Goal: Task Accomplishment & Management: Manage account settings

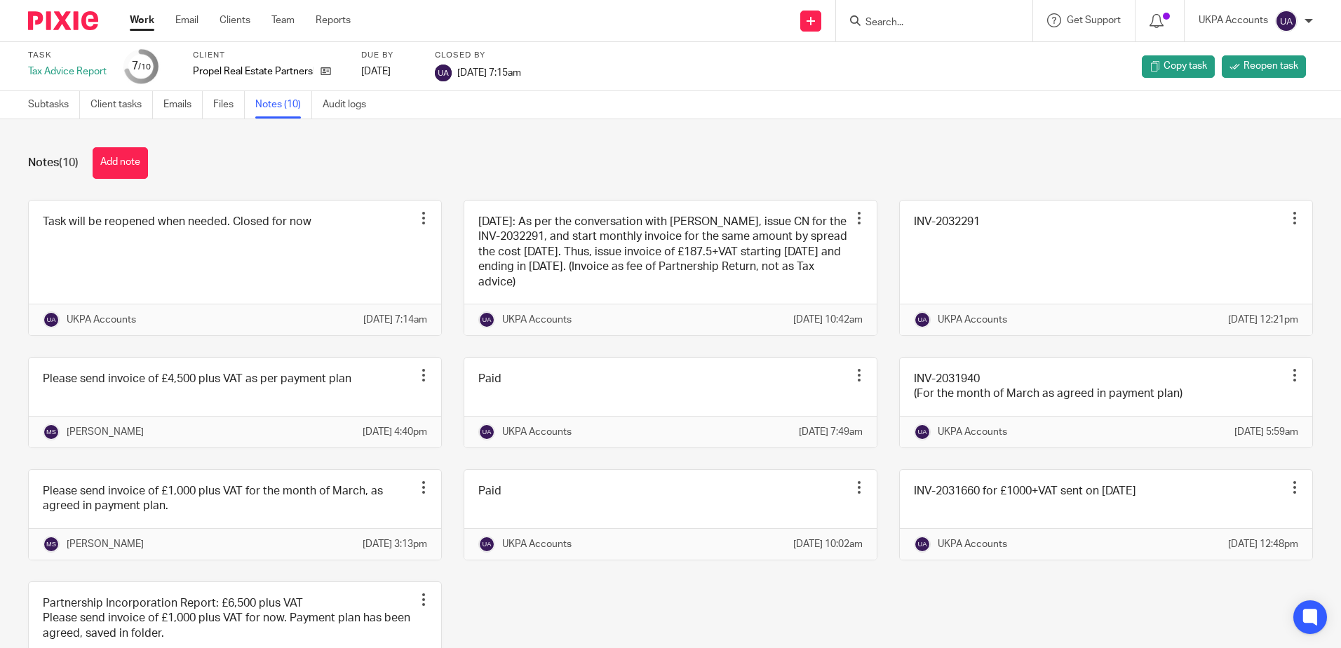
click at [787, 147] on div "Notes (10) Add note" at bounding box center [670, 163] width 1285 height 32
click at [608, 163] on div "Notes (10) Add note" at bounding box center [670, 163] width 1285 height 32
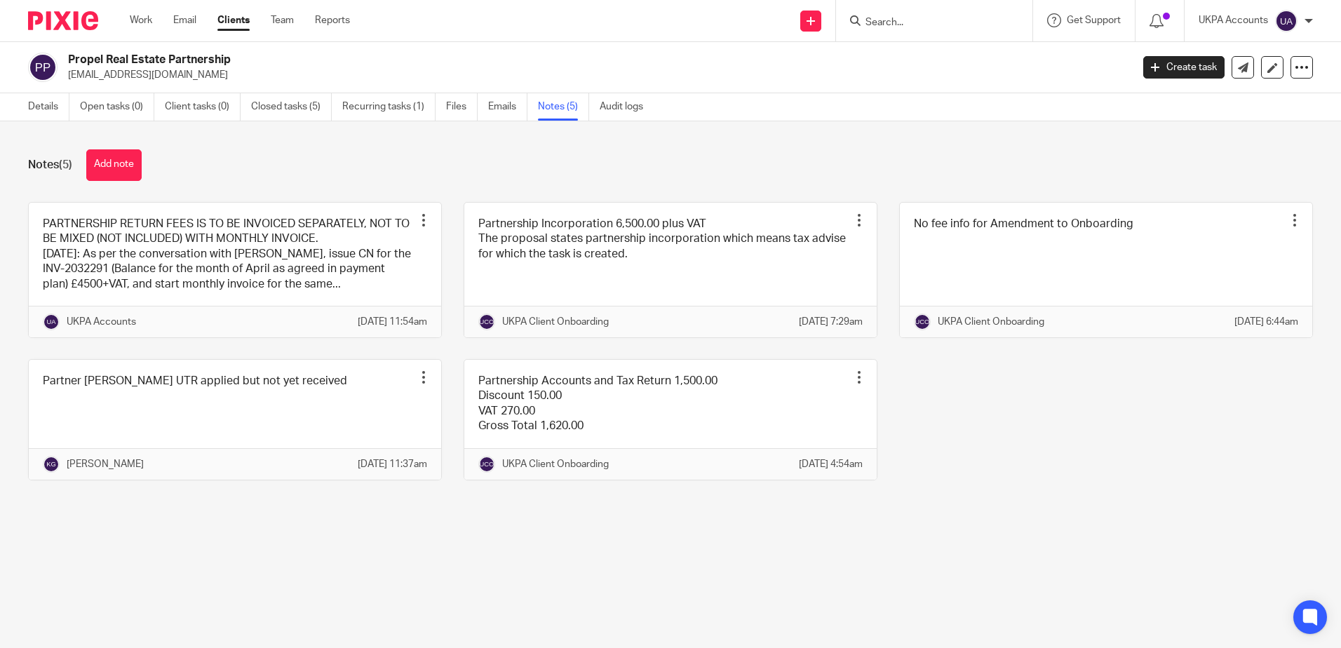
drag, startPoint x: 903, startPoint y: 499, endPoint x: 900, endPoint y: 490, distance: 8.9
click at [903, 499] on div "PARTNERSHIP RETURN FEES IS TO BE INVOICED SEPARATELY, NOT TO BE MIXED (NOT INCL…" at bounding box center [659, 352] width 1307 height 300
click at [134, 16] on link "Work" at bounding box center [141, 20] width 22 height 14
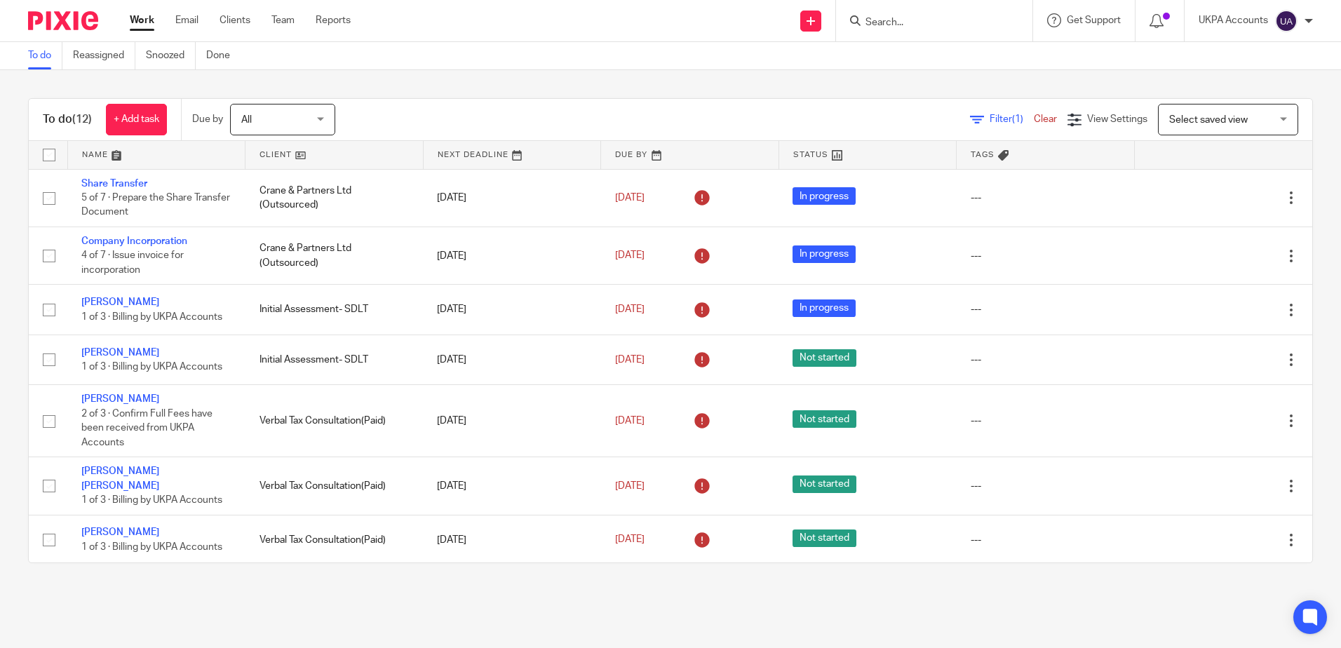
click at [887, 18] on input "Search" at bounding box center [927, 23] width 126 height 13
click at [175, 58] on link "Snoozed" at bounding box center [171, 55] width 50 height 27
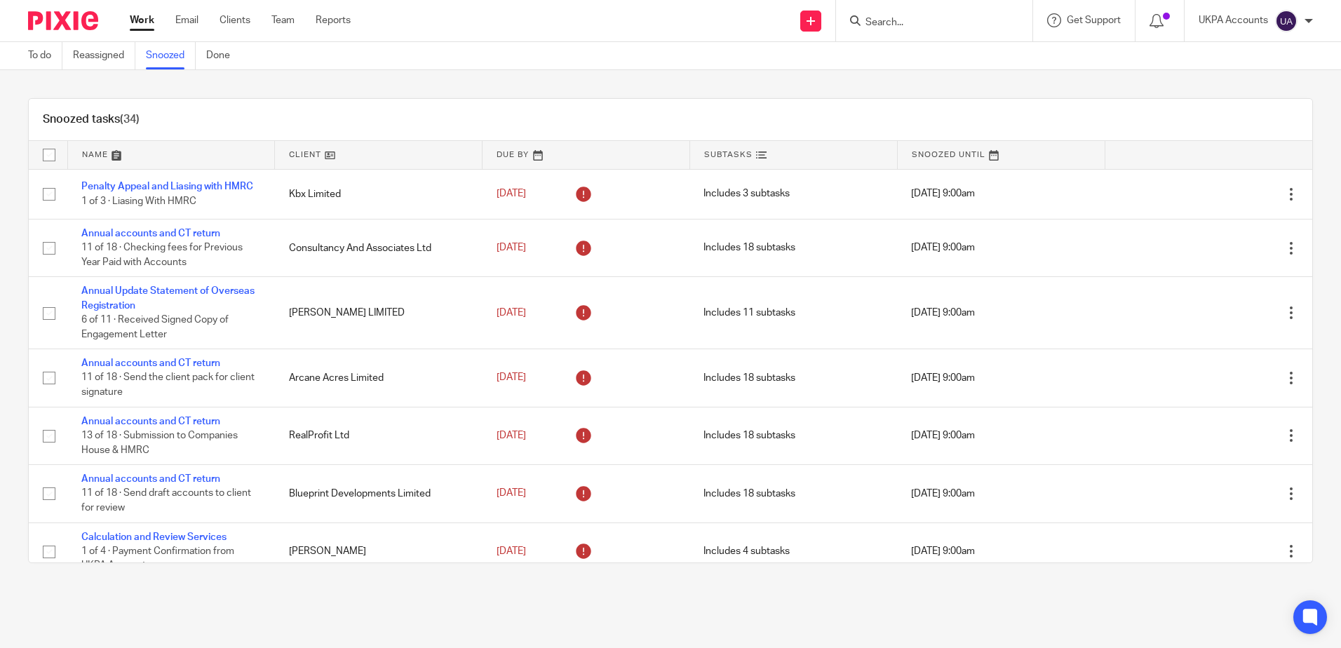
click at [931, 87] on div "Snoozed tasks (34) Name Client Due By Subtasks Snoozed Until Penalty Appeal and…" at bounding box center [670, 330] width 1341 height 521
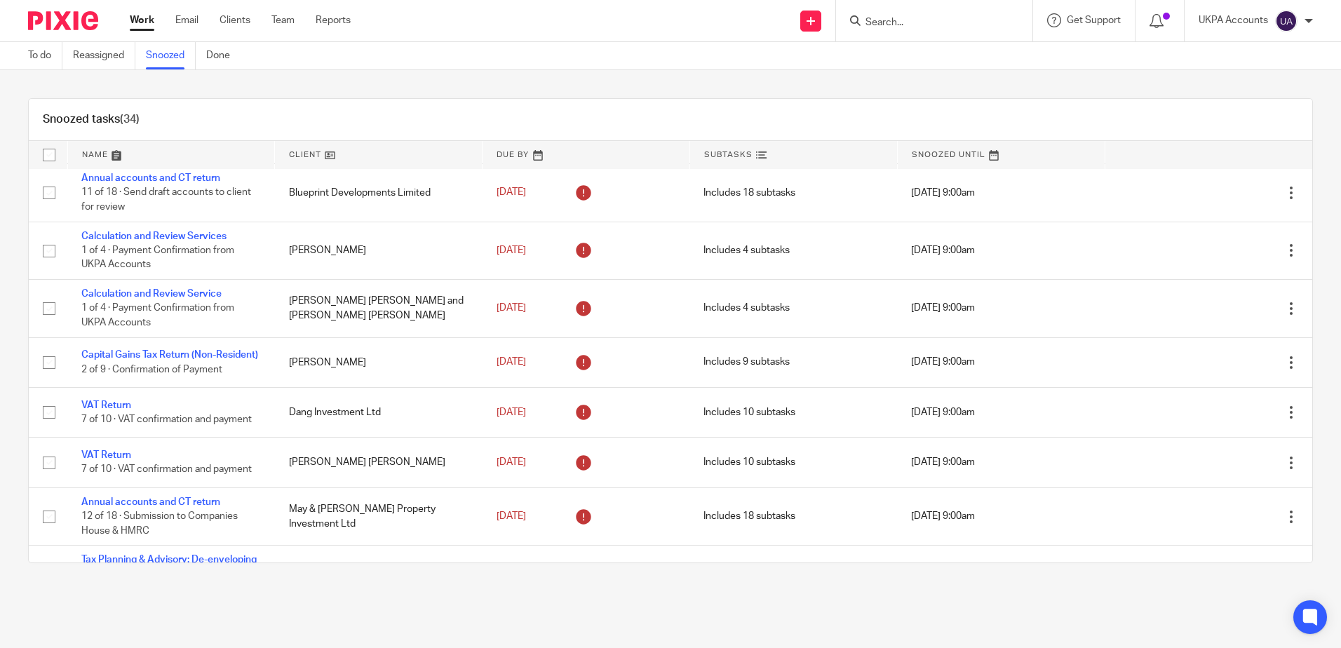
click at [885, 25] on input "Search" at bounding box center [927, 23] width 126 height 13
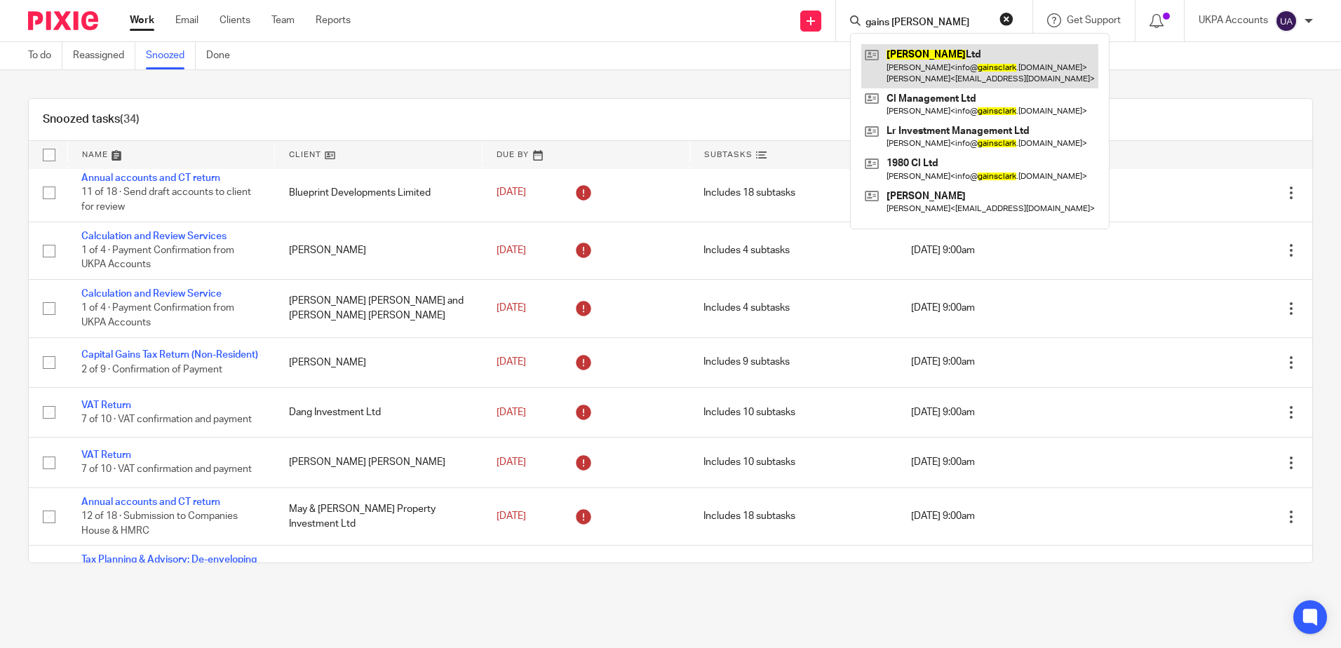
type input "gains clark"
click at [915, 70] on link at bounding box center [979, 65] width 237 height 43
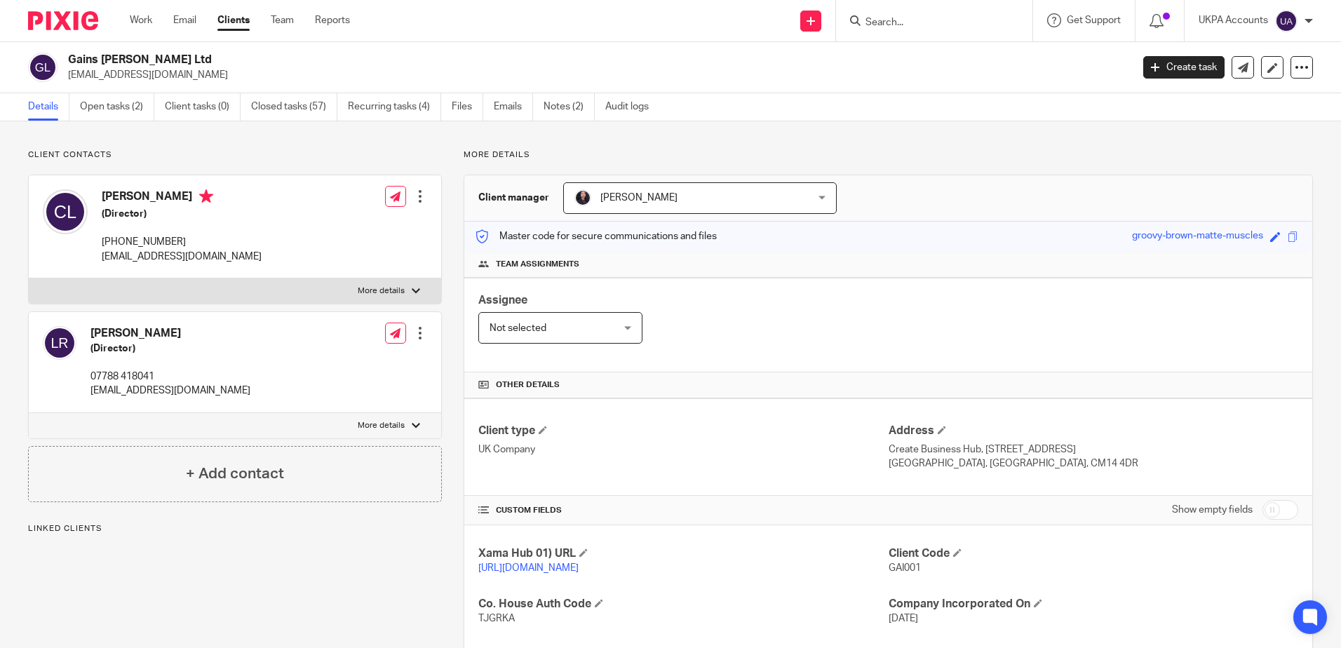
drag, startPoint x: 840, startPoint y: 128, endPoint x: 454, endPoint y: 154, distance: 386.7
click at [840, 129] on div "Client contacts [PERSON_NAME] (Director) [PHONE_NUMBER] [EMAIL_ADDRESS][DOMAIN_…" at bounding box center [670, 574] width 1341 height 907
click at [128, 94] on link "Open tasks (2)" at bounding box center [117, 106] width 74 height 27
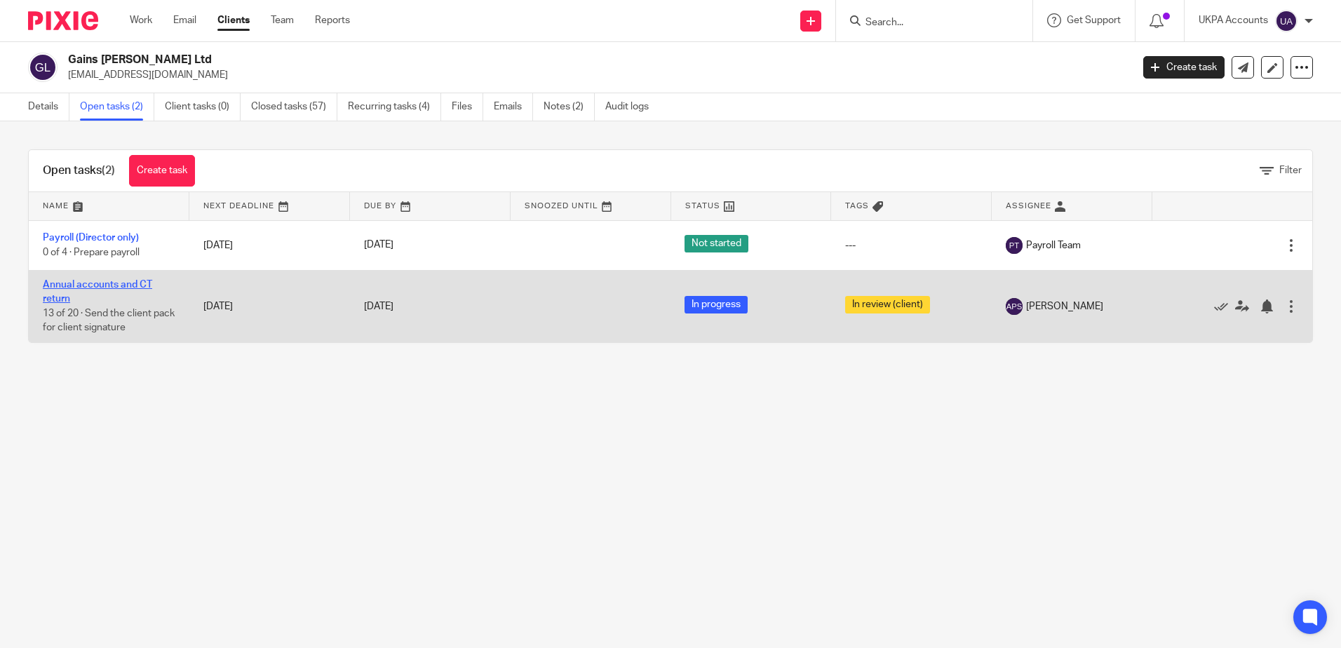
click at [124, 285] on link "Annual accounts and CT return" at bounding box center [97, 292] width 109 height 24
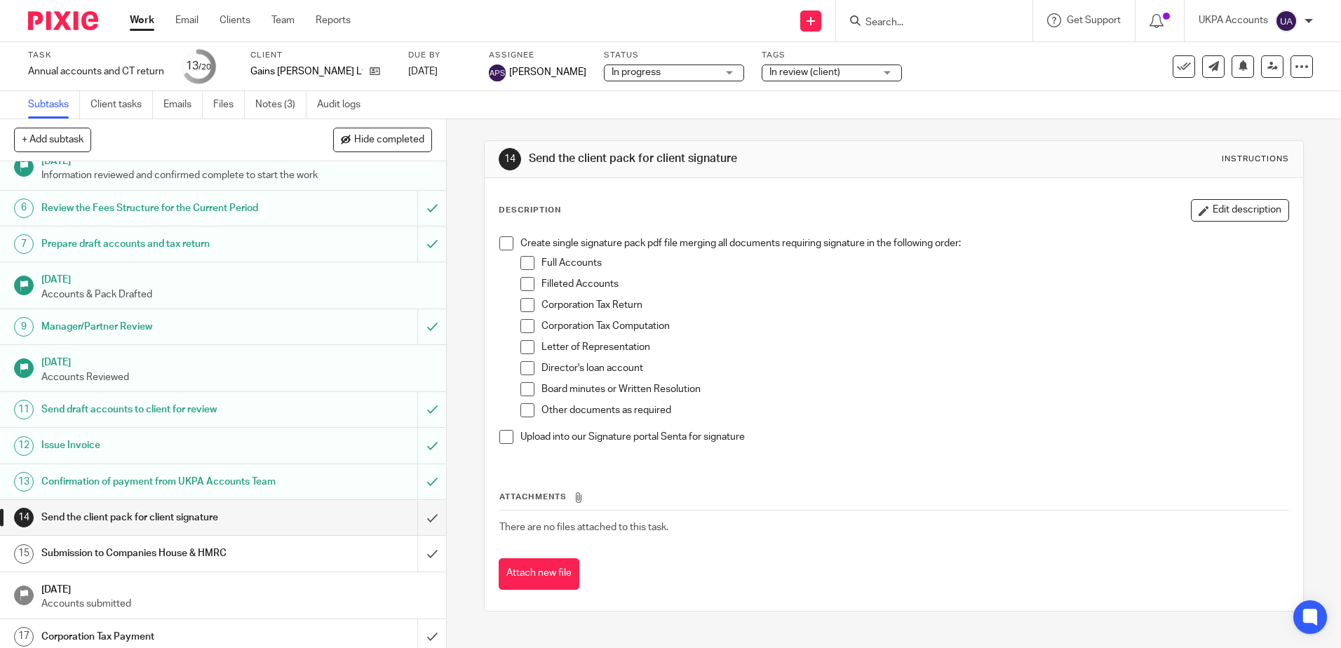
scroll to position [302, 0]
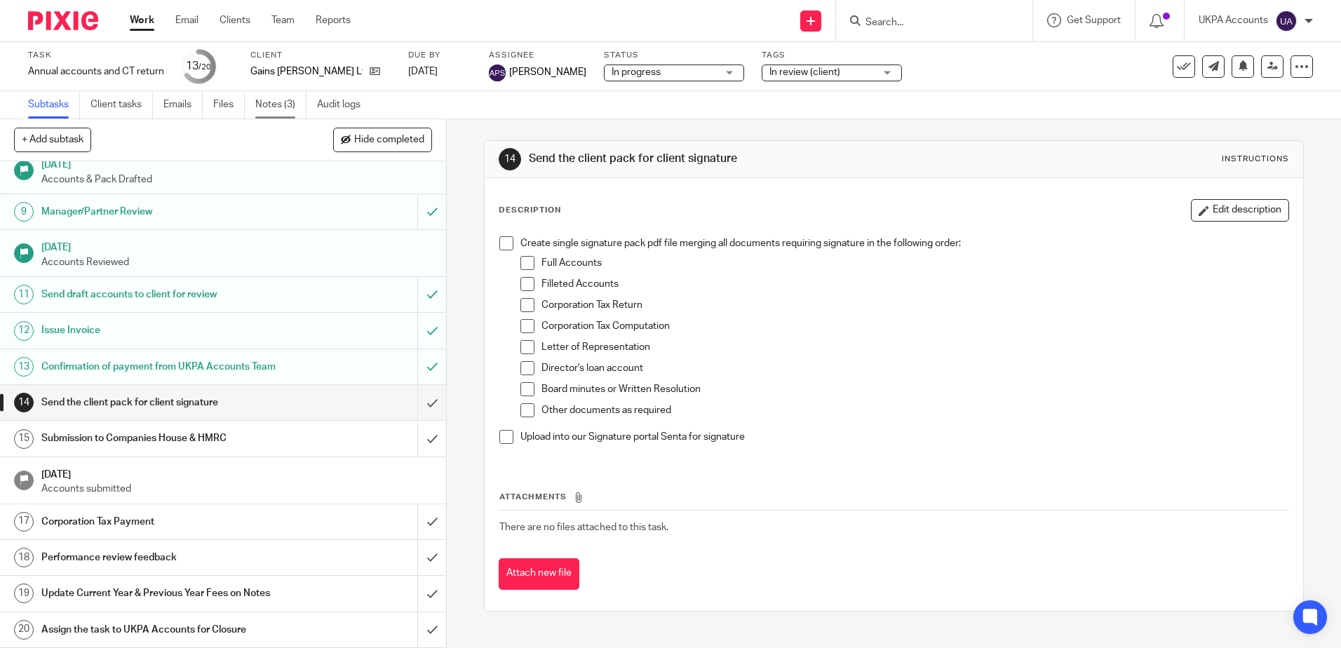
click at [286, 108] on link "Notes (3)" at bounding box center [280, 104] width 51 height 27
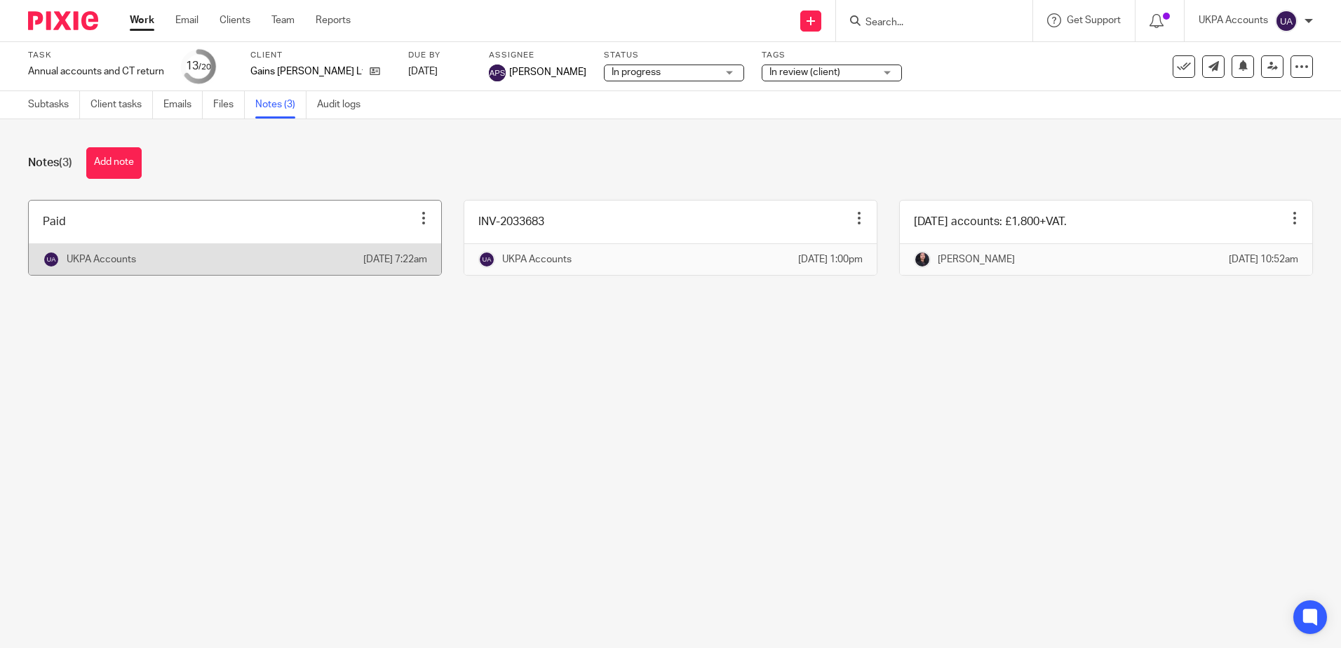
click at [506, 495] on main "Task Annual accounts and CT return Save Annual accounts and CT return 13 /20 Cl…" at bounding box center [670, 324] width 1341 height 648
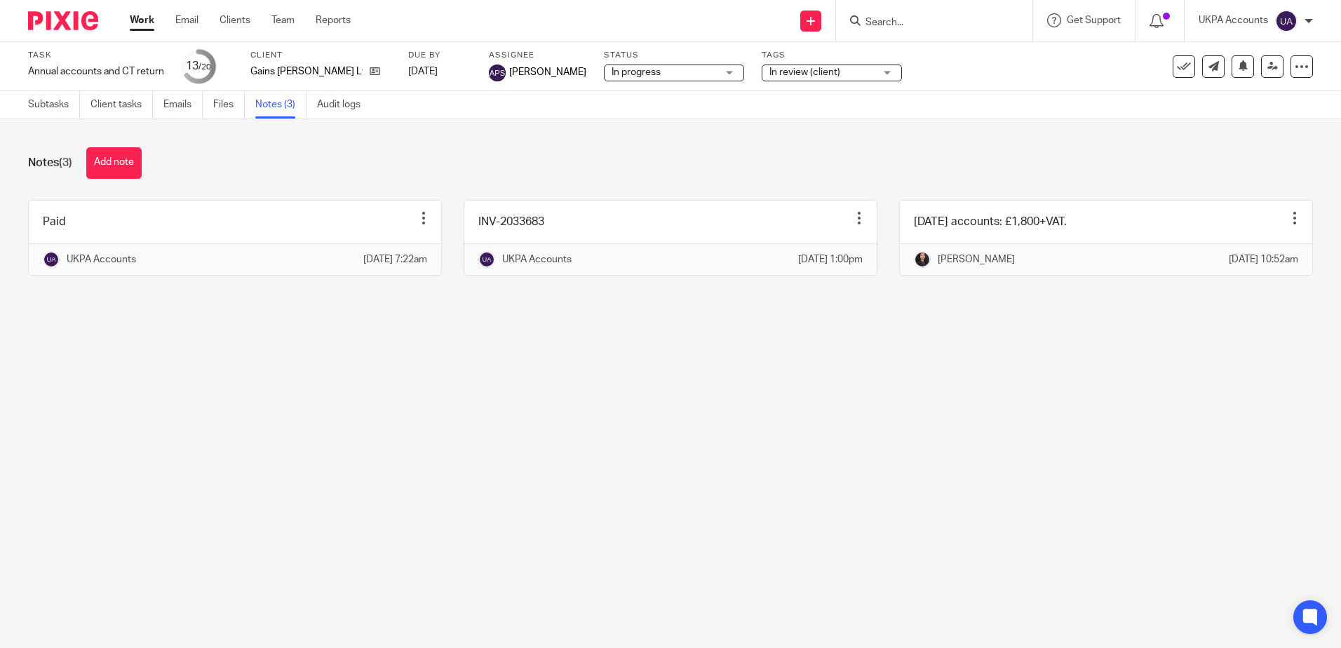
click at [558, 398] on main "Task Annual accounts and CT return Save Annual accounts and CT return 13 /20 Cl…" at bounding box center [670, 324] width 1341 height 648
click at [370, 72] on icon at bounding box center [375, 71] width 11 height 11
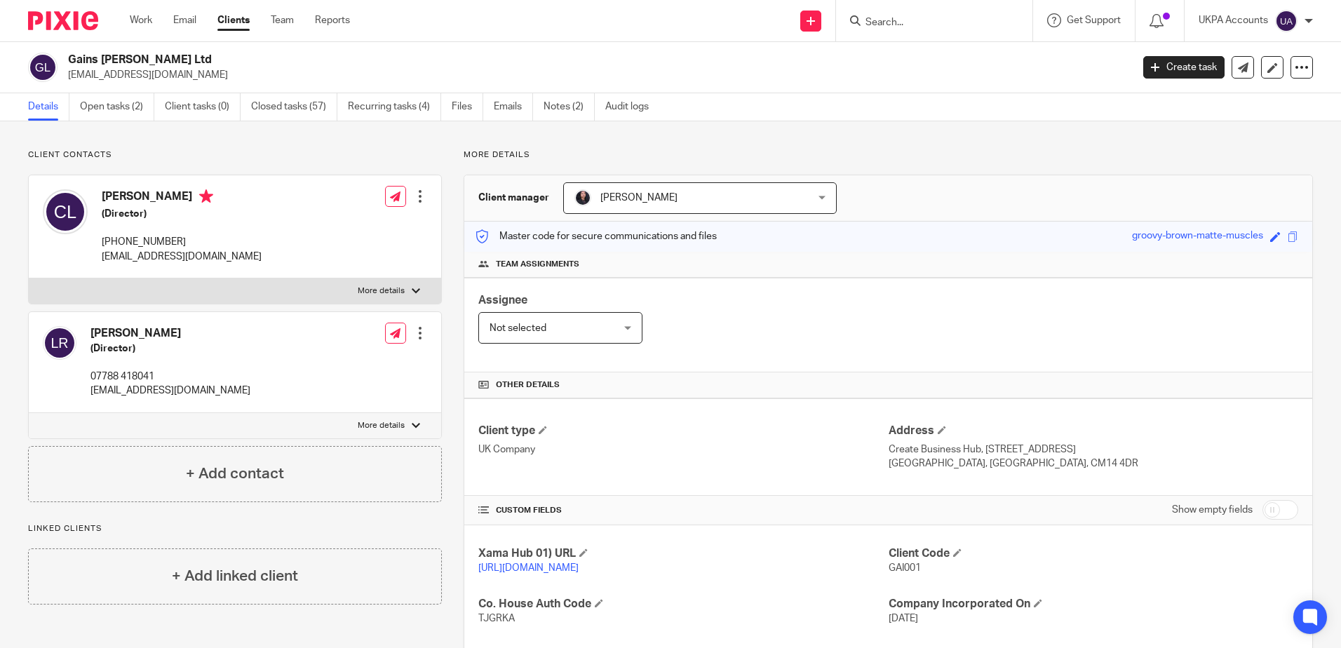
click at [932, 136] on div "Client contacts Charles Leach (Director) +44 1277 582 112 info@gainsclark.co.uk…" at bounding box center [670, 574] width 1341 height 907
click at [899, 27] on input "Search" at bounding box center [927, 23] width 126 height 13
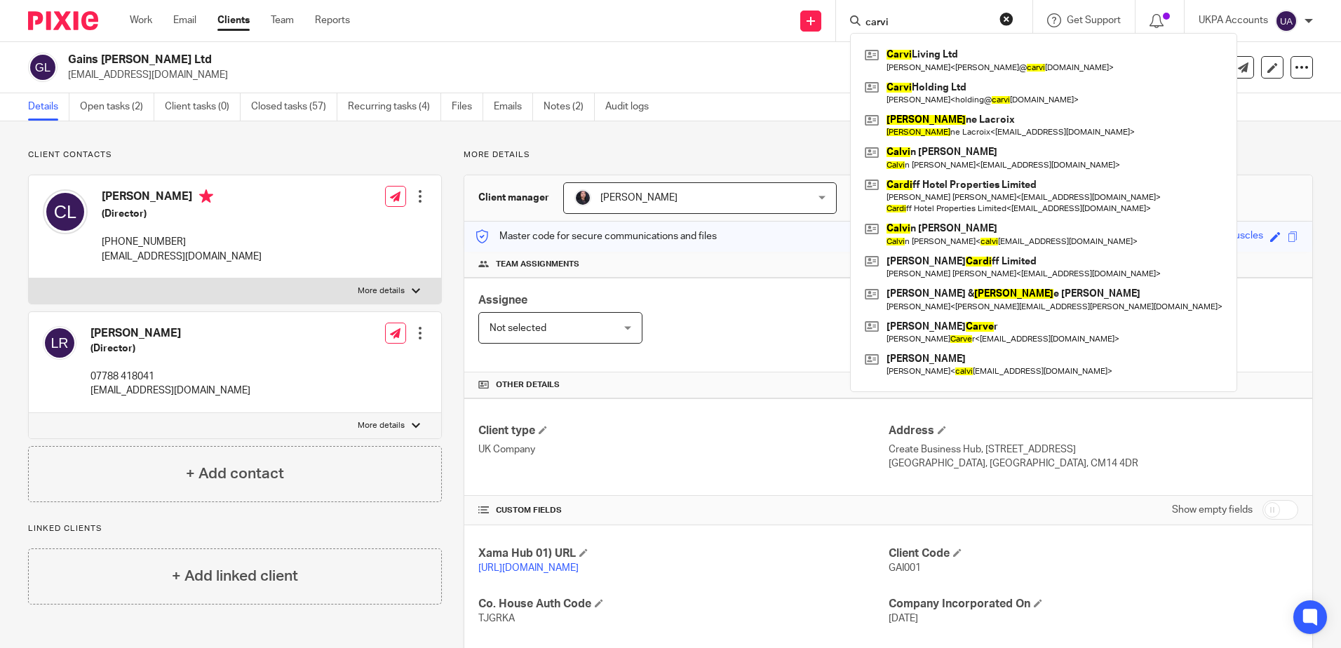
type input "carvi"
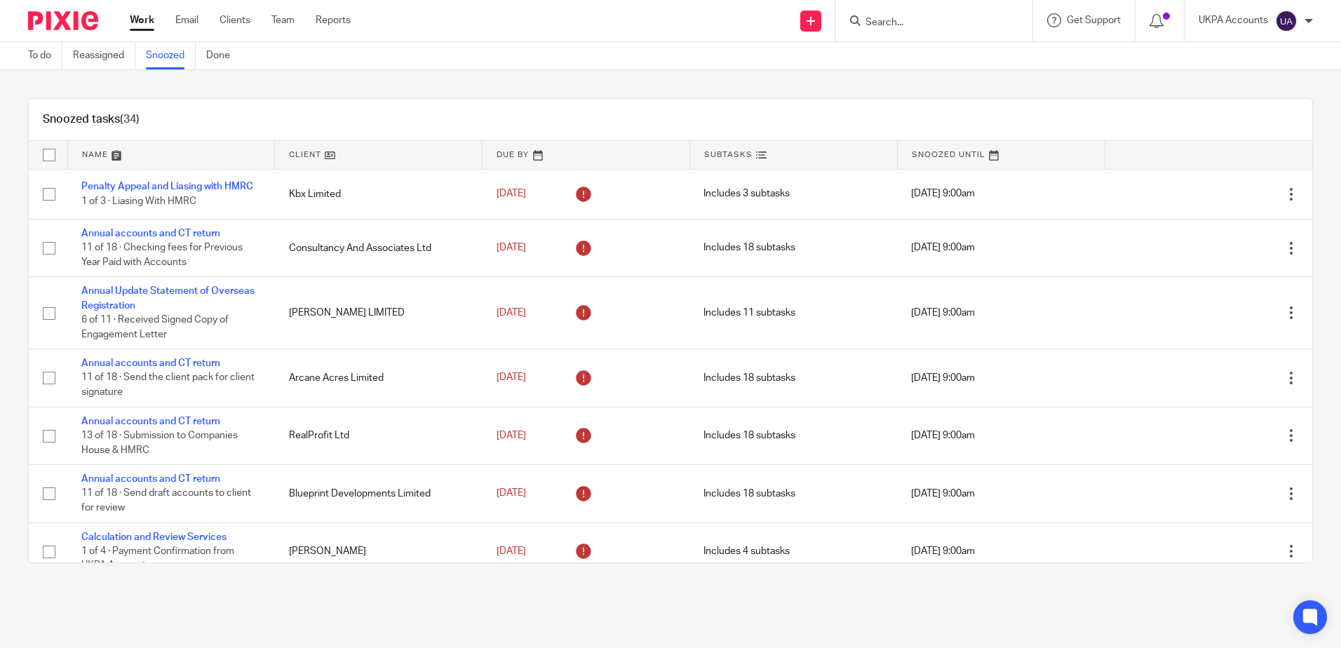
scroll to position [1404, 0]
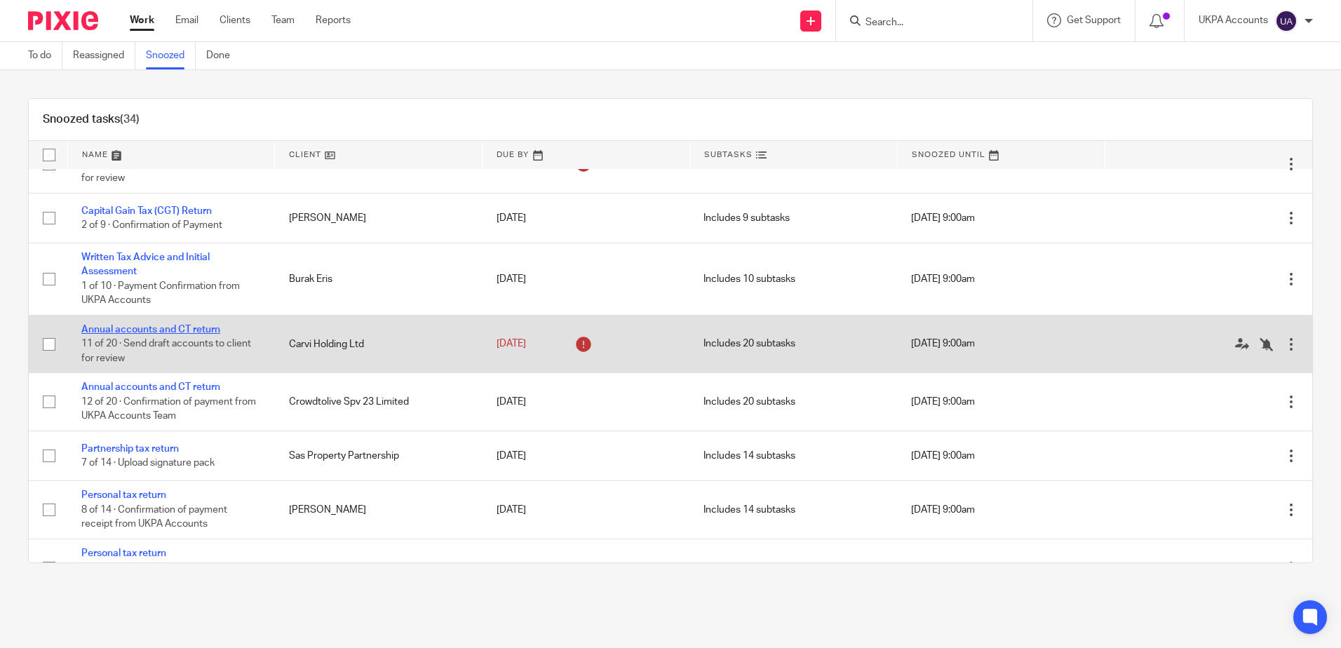
click at [187, 333] on link "Annual accounts and CT return" at bounding box center [150, 330] width 139 height 10
drag, startPoint x: 357, startPoint y: 581, endPoint x: 188, endPoint y: 358, distance: 279.3
click at [357, 579] on div "Snoozed tasks (34) Name Client Due By Subtasks Snoozed Until Penalty Appeal and…" at bounding box center [670, 330] width 1341 height 521
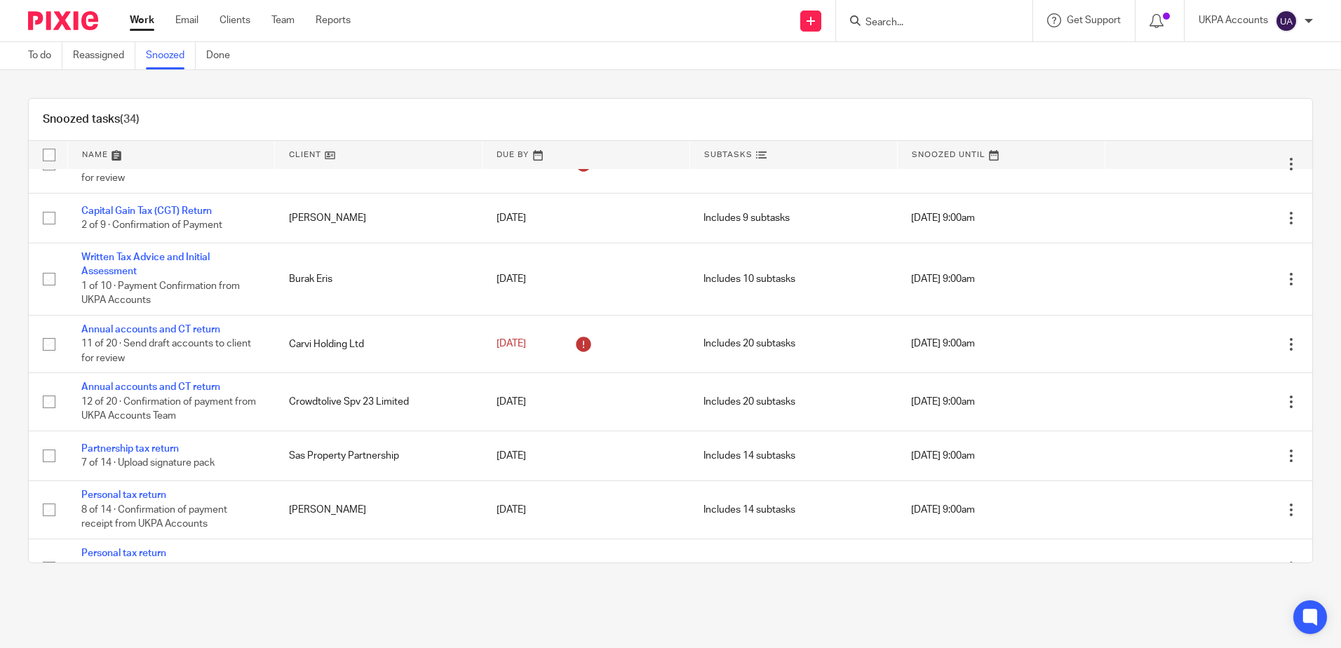
click at [690, 88] on div "Snoozed tasks (34) Name Client Due By Subtasks Snoozed Until Penalty Appeal and…" at bounding box center [670, 330] width 1341 height 521
click at [913, 25] on input "Search" at bounding box center [927, 23] width 126 height 13
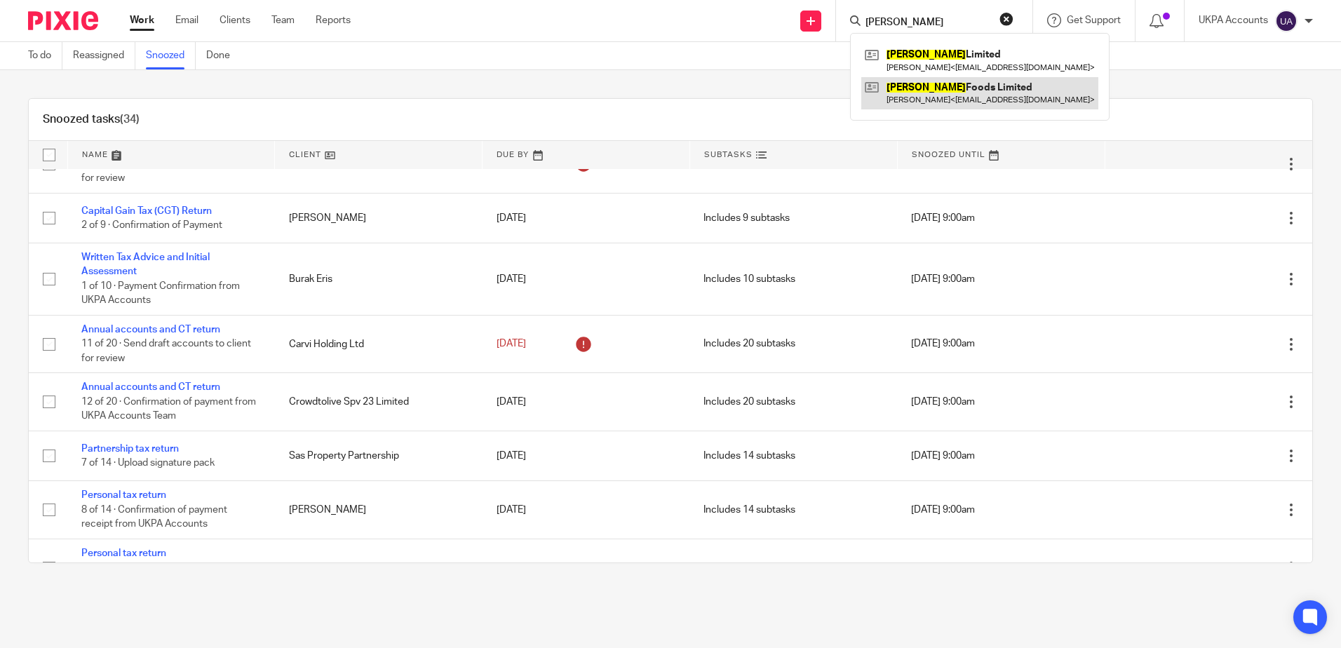
type input "Sattwik"
click at [966, 89] on link at bounding box center [979, 93] width 237 height 32
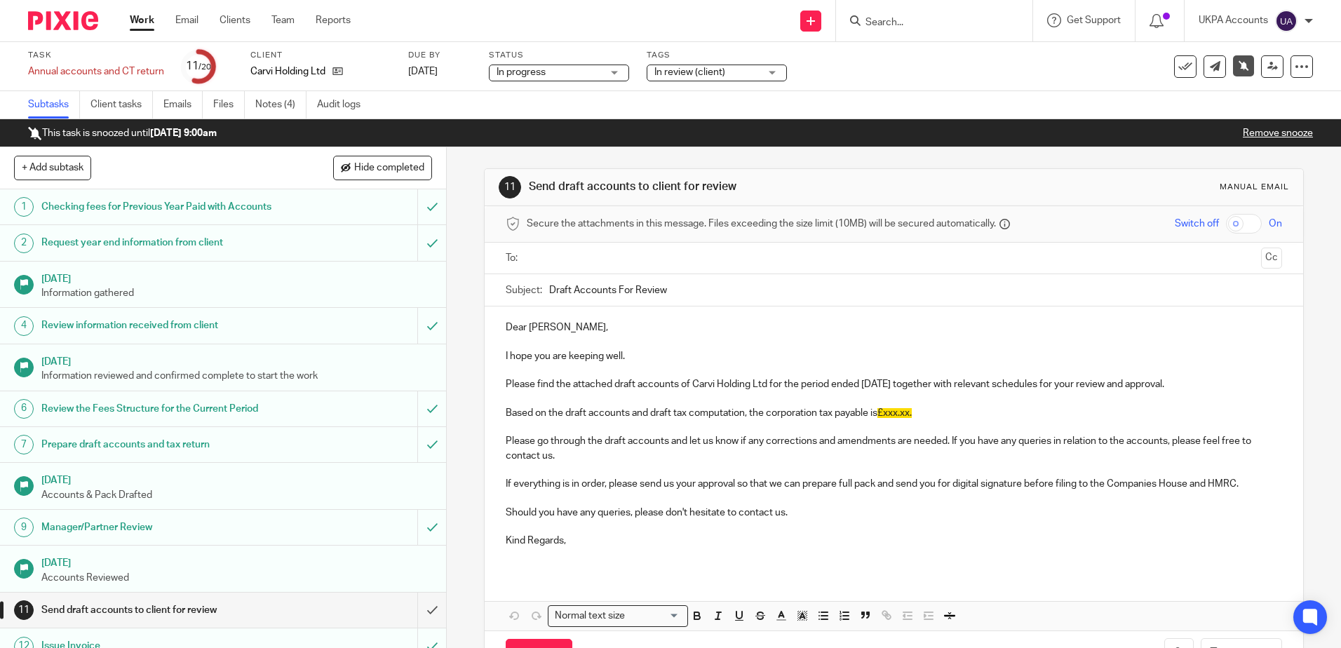
scroll to position [330, 0]
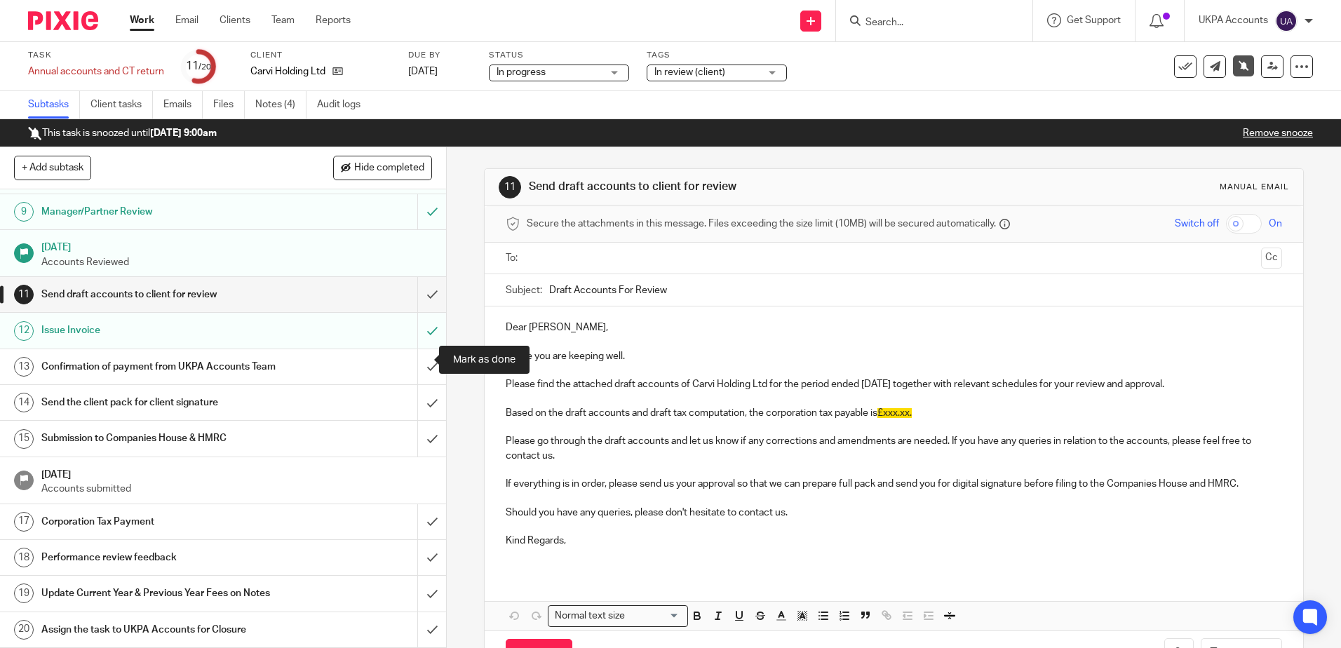
drag, startPoint x: 419, startPoint y: 360, endPoint x: 447, endPoint y: 389, distance: 39.7
click at [419, 360] on input "submit" at bounding box center [223, 366] width 446 height 35
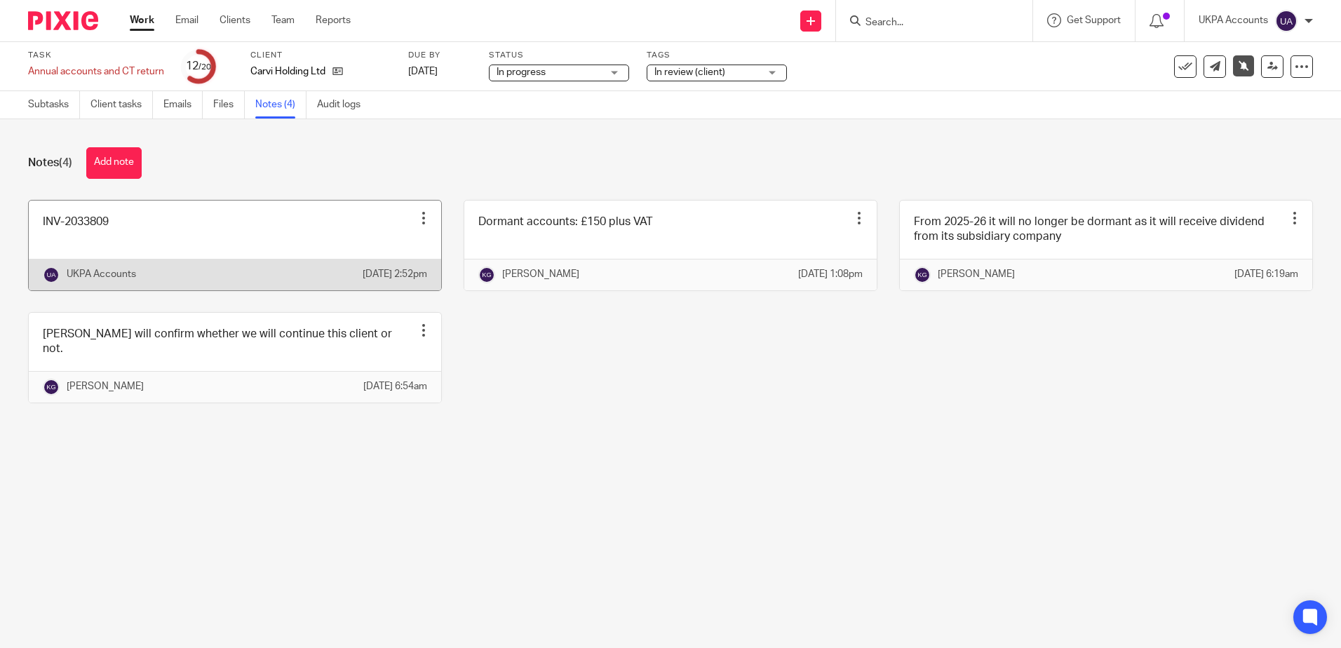
click at [666, 452] on div "Notes (4) Add note INV-2033809 Edit note Delete note UKPA Accounts [DATE] 2:52p…" at bounding box center [670, 285] width 1341 height 333
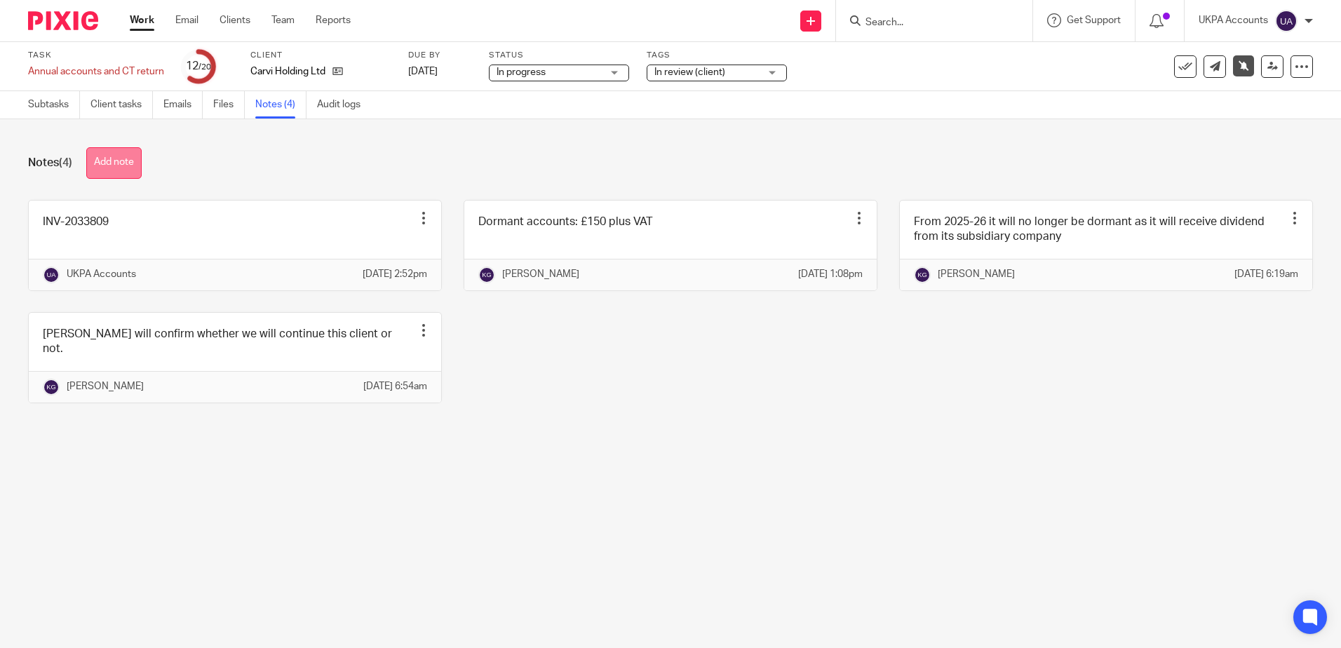
click at [111, 156] on button "Add note" at bounding box center [113, 163] width 55 height 32
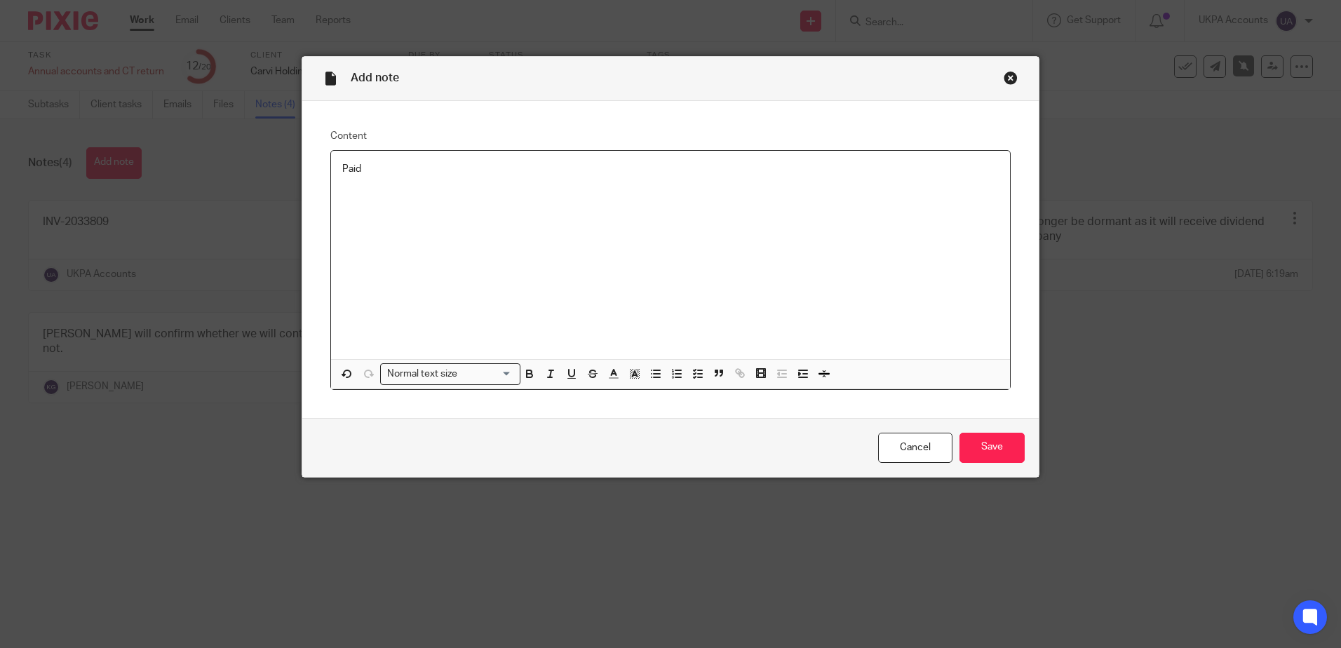
click at [1002, 430] on div "Cancel Save" at bounding box center [670, 447] width 737 height 59
click at [1006, 442] on input "Save" at bounding box center [992, 448] width 65 height 30
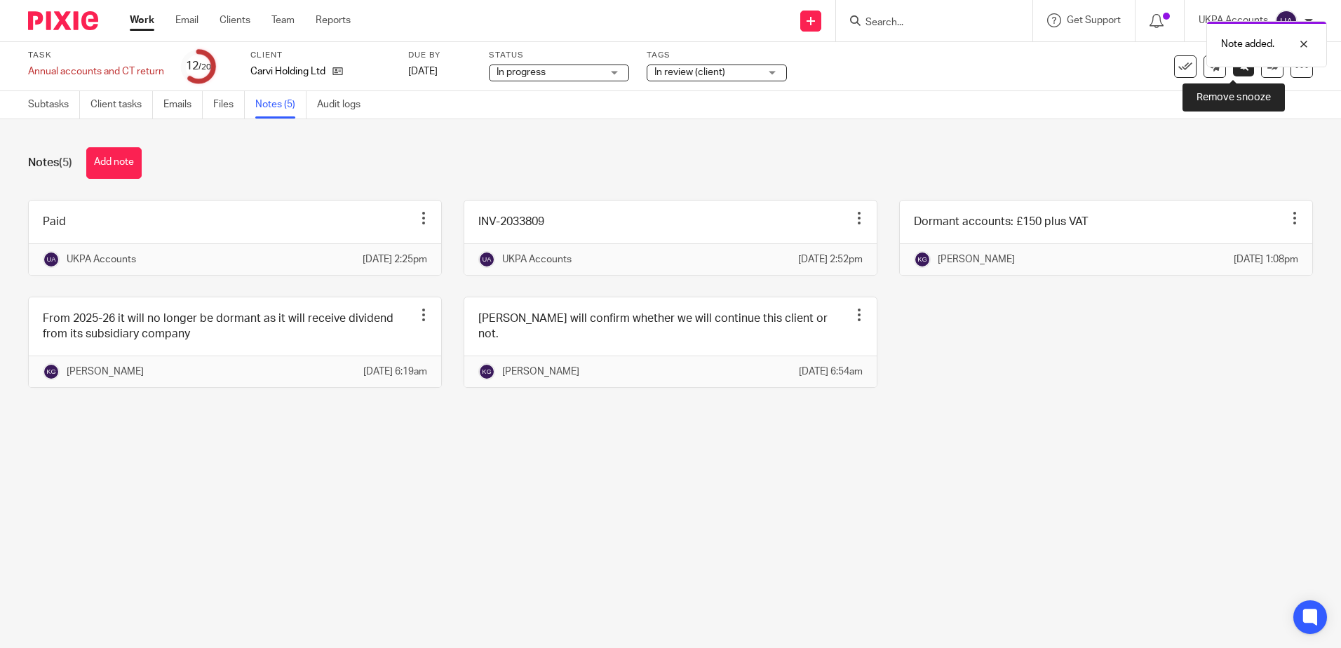
click at [1236, 73] on link at bounding box center [1243, 65] width 21 height 21
click at [1261, 72] on link at bounding box center [1272, 66] width 22 height 22
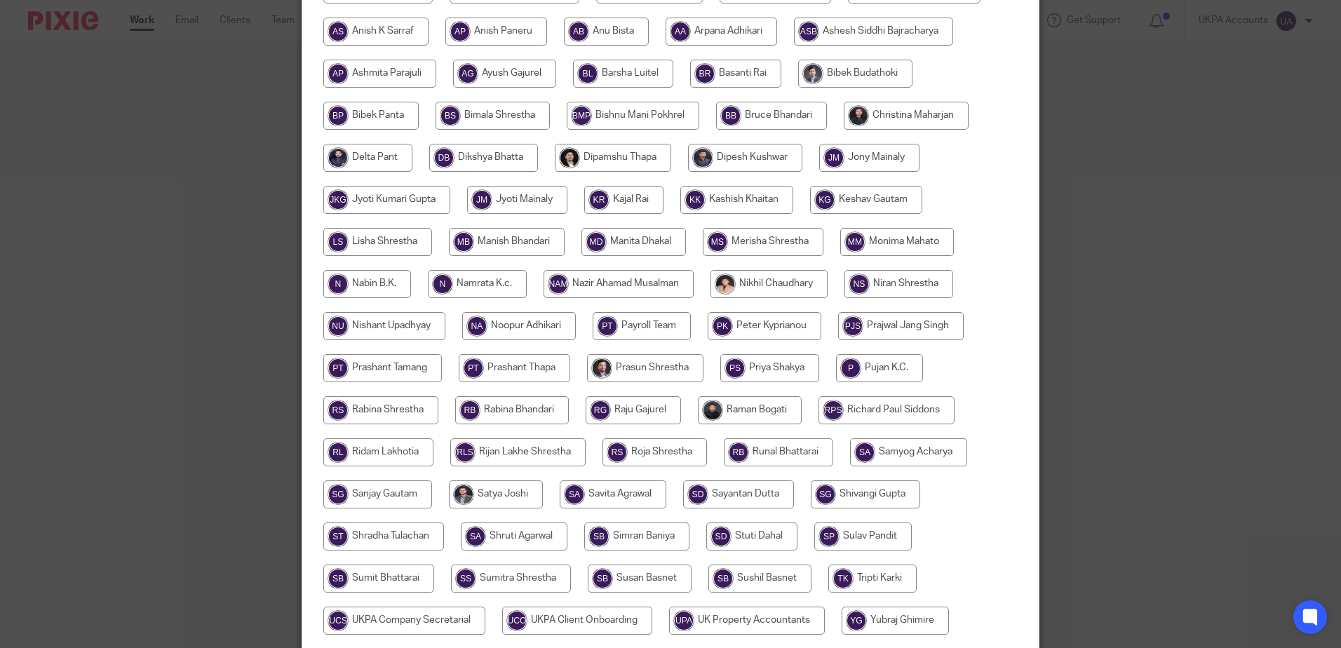
scroll to position [210, 0]
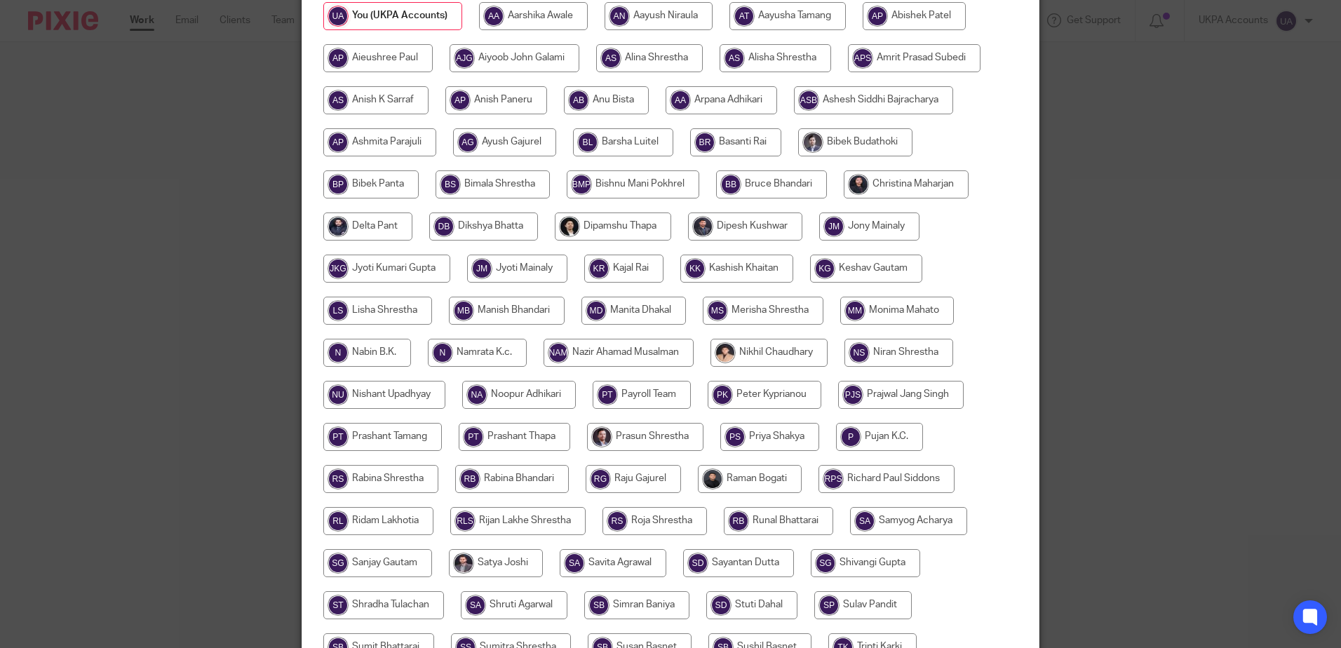
click at [882, 260] on input "radio" at bounding box center [866, 269] width 112 height 28
radio input "true"
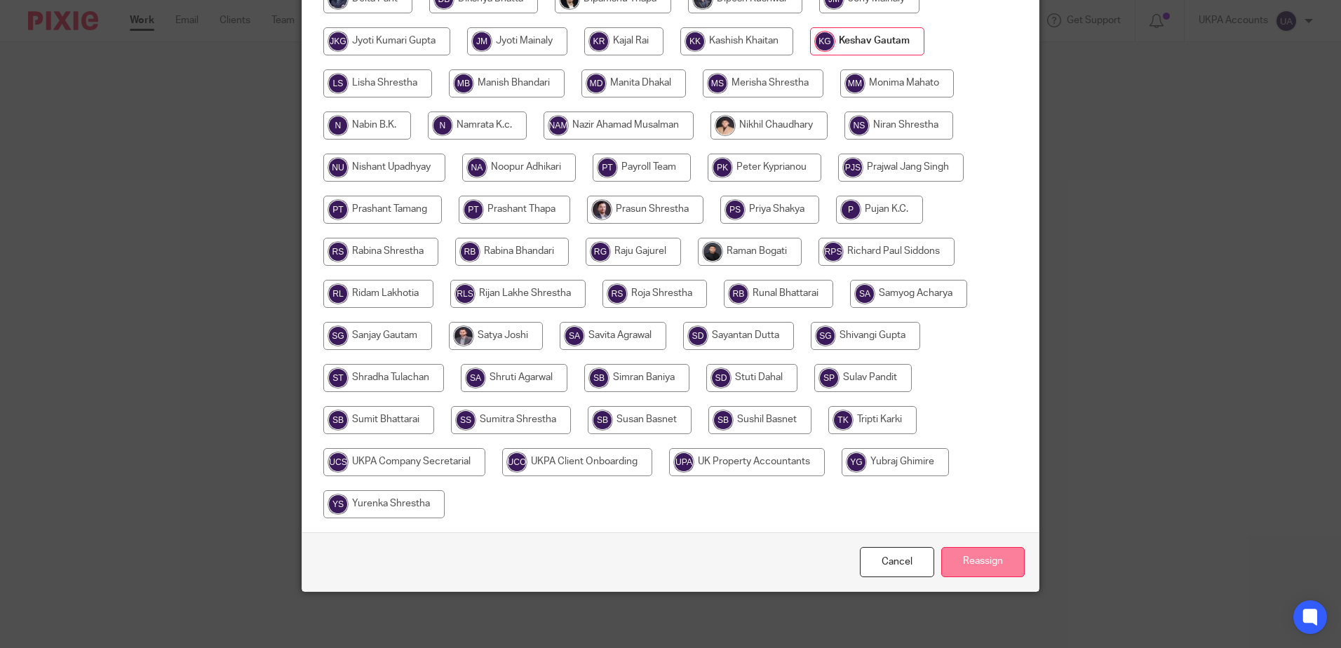
click at [974, 563] on input "Reassign" at bounding box center [982, 562] width 83 height 30
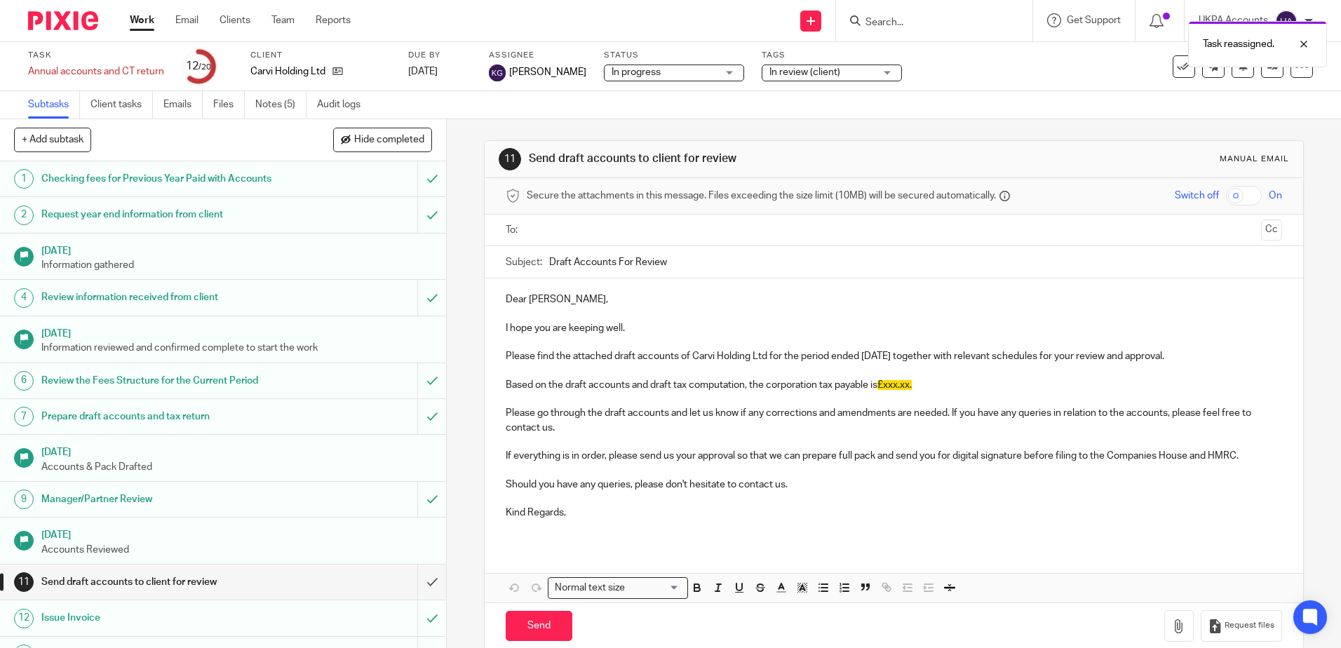
click at [471, 135] on div "11 Send draft accounts to client for review Manual email Secure the attachments…" at bounding box center [894, 383] width 894 height 529
click at [449, 158] on div "11 Send draft accounts to client for review Manual email Secure the attachments…" at bounding box center [894, 383] width 894 height 529
click at [928, 26] on input "Search" at bounding box center [927, 23] width 126 height 13
paste input "[PERSON_NAME] Dunollie Ltd"
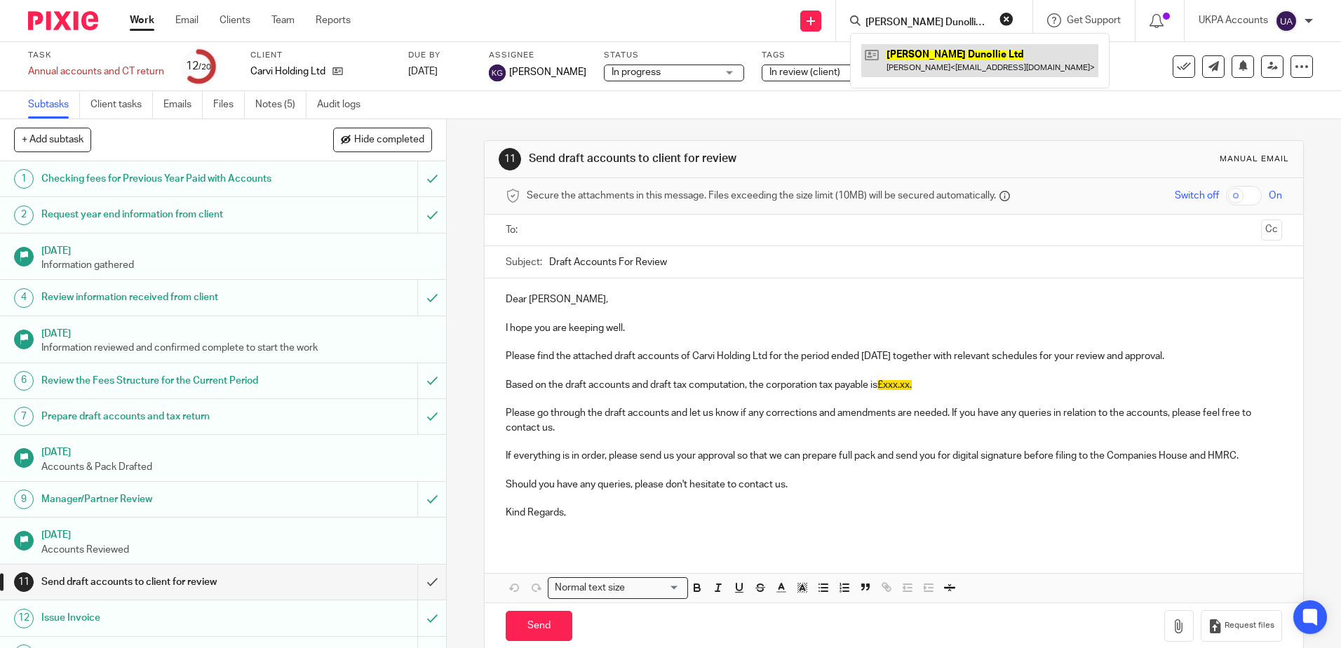
type input "[PERSON_NAME] Dunollie Ltd"
click at [957, 62] on link at bounding box center [979, 60] width 237 height 32
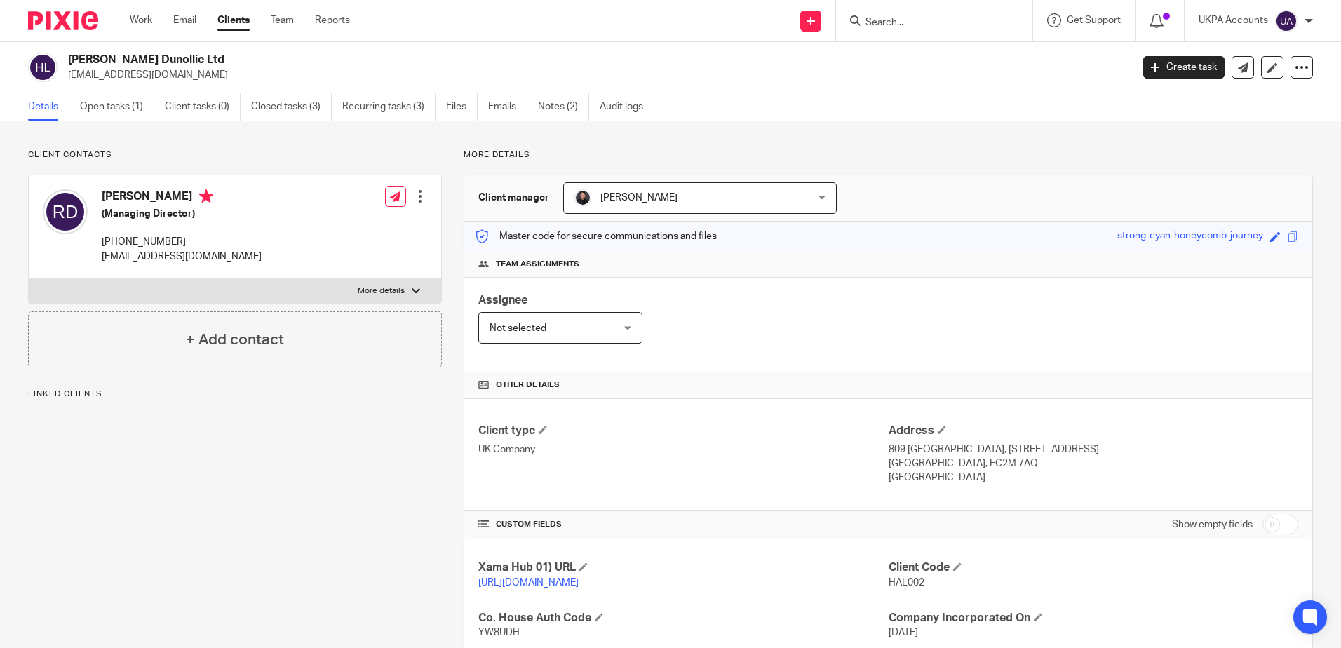
click at [326, 497] on div "Client contacts Richard Alexander Dawes (Managing Director) +44 798 461 2505 ha…" at bounding box center [224, 531] width 436 height 765
click at [125, 103] on link "Open tasks (1)" at bounding box center [117, 106] width 74 height 27
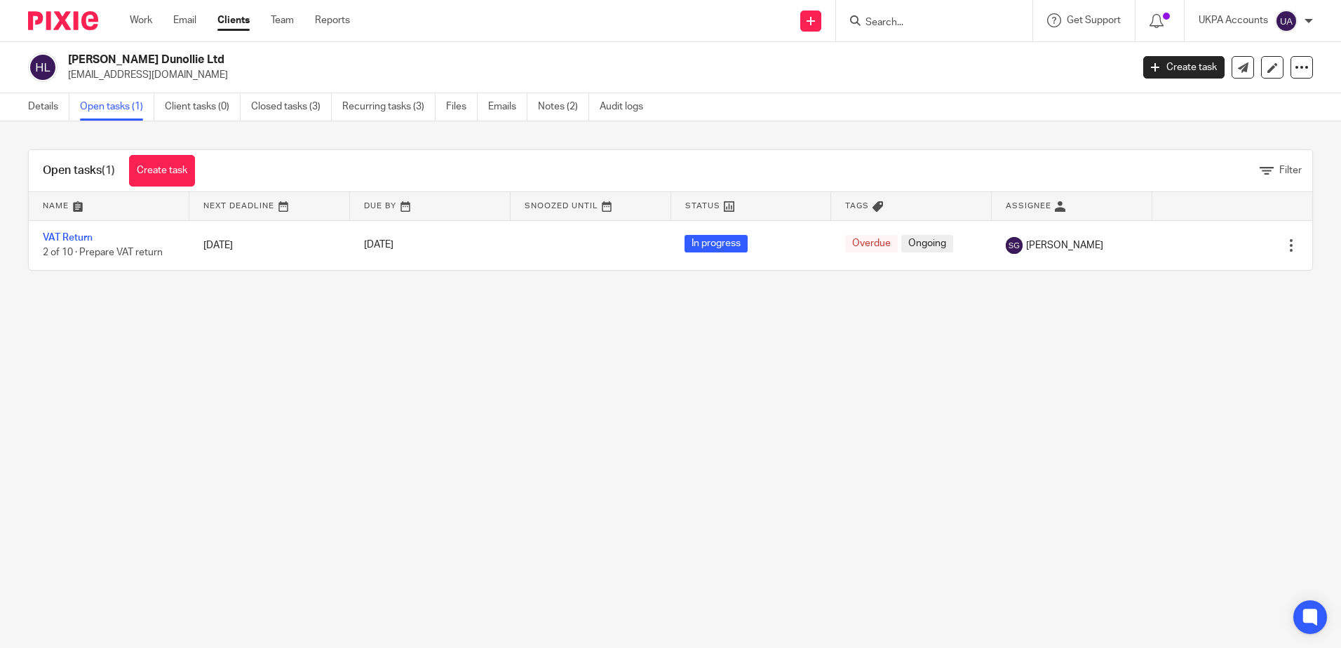
click at [313, 437] on main "Halstead Dunollie Ltd halsteadinbox@outlook.com Create task Update from Compani…" at bounding box center [670, 324] width 1341 height 648
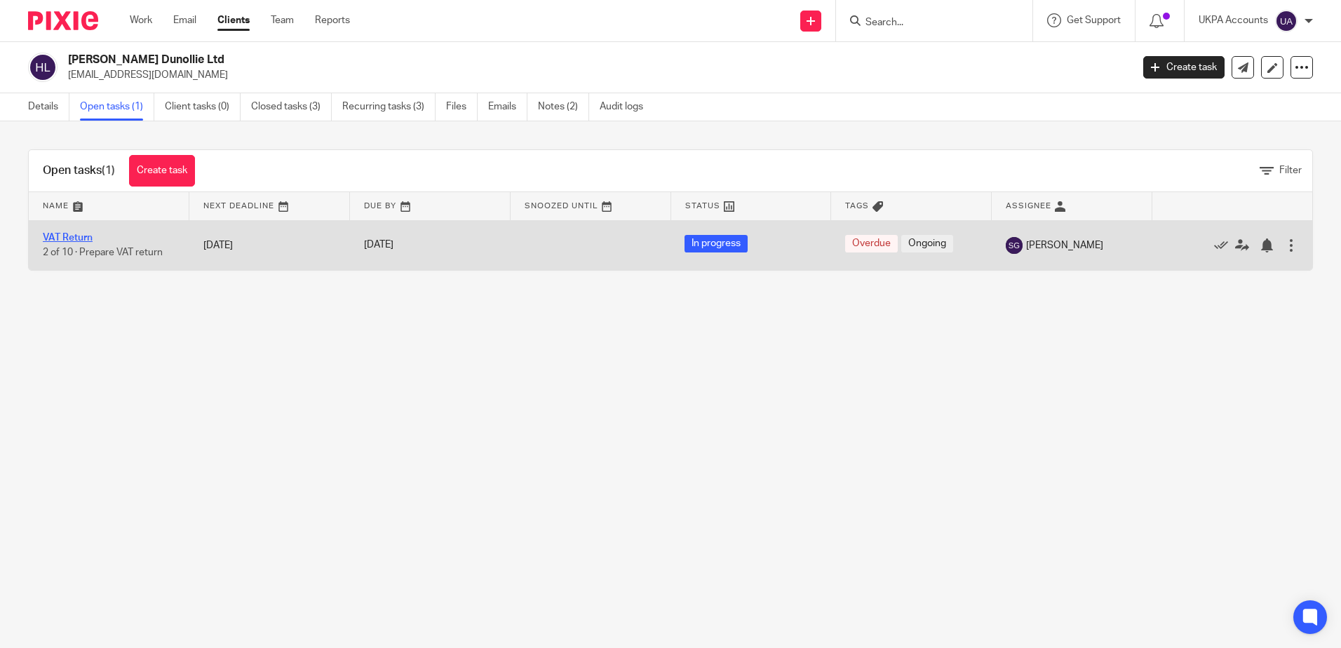
drag, startPoint x: 81, startPoint y: 234, endPoint x: 189, endPoint y: 306, distance: 130.0
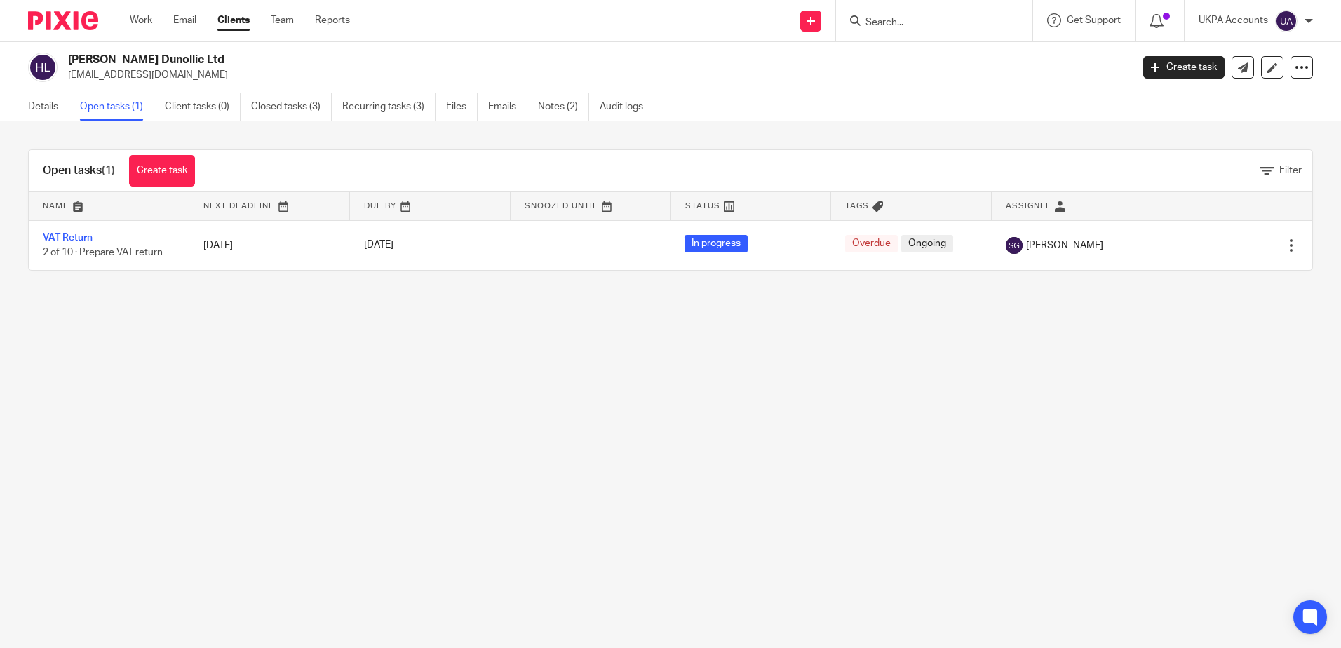
click at [81, 234] on link "VAT Return" at bounding box center [68, 238] width 50 height 10
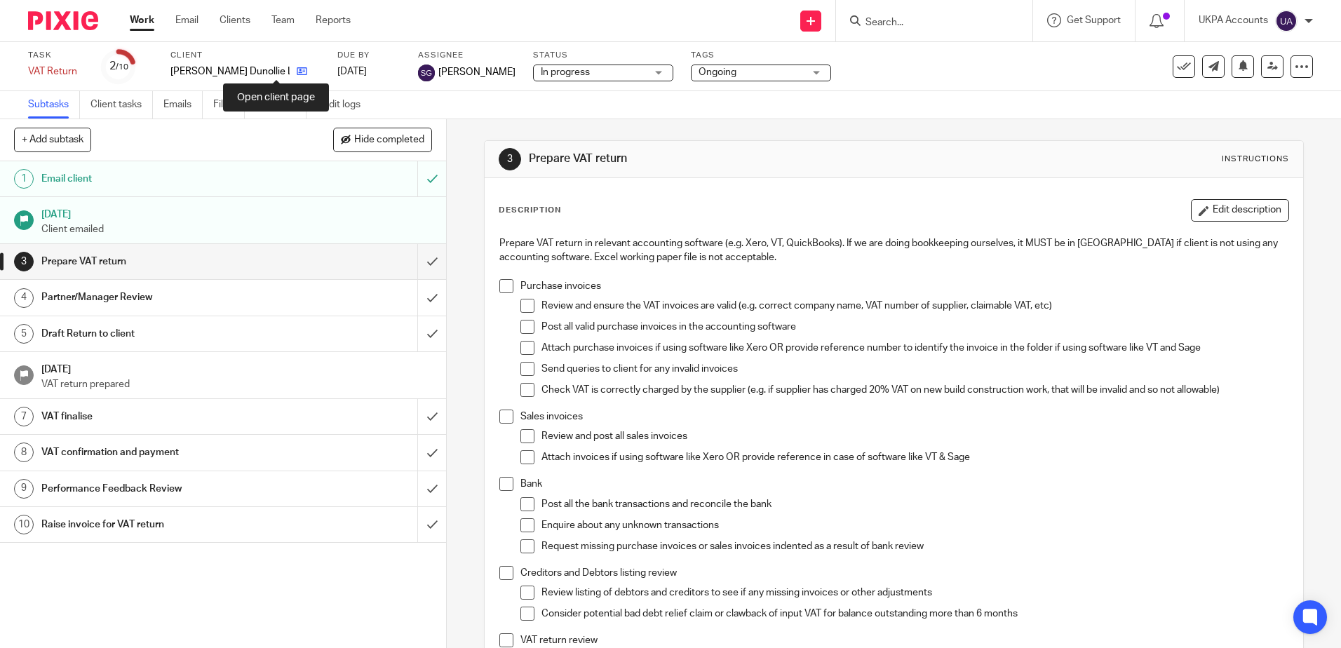
click at [297, 72] on icon at bounding box center [302, 71] width 11 height 11
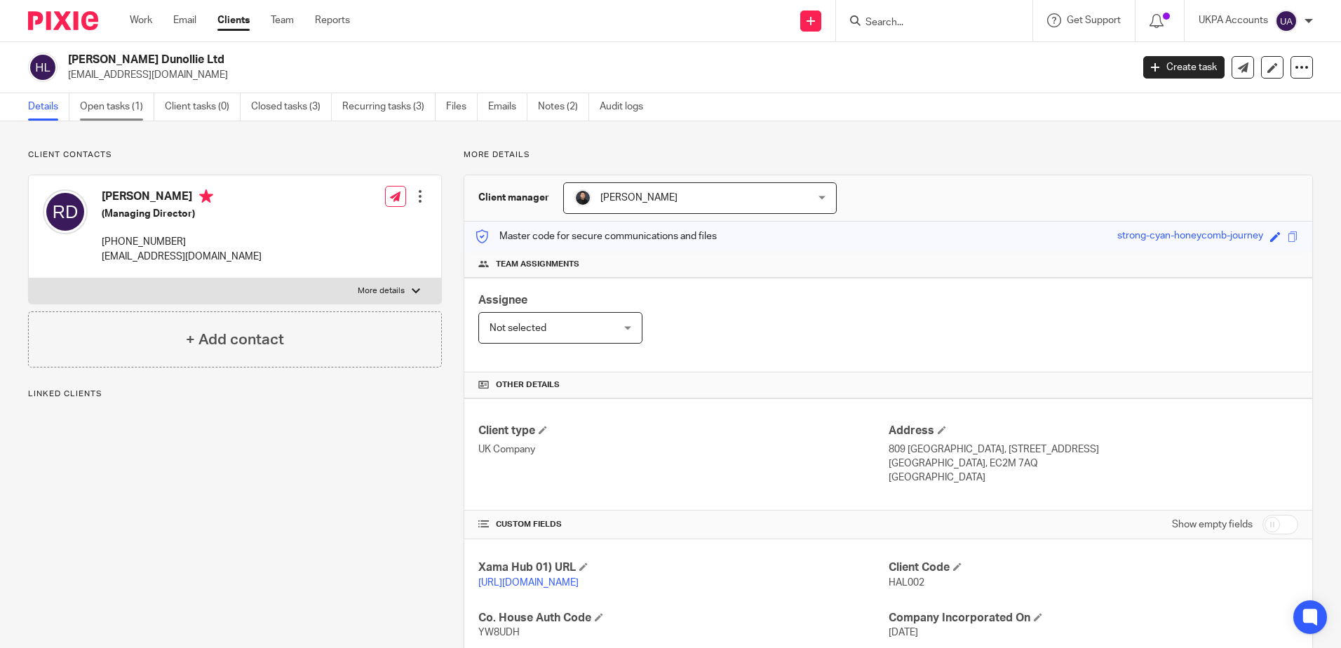
click at [100, 101] on link "Open tasks (1)" at bounding box center [117, 106] width 74 height 27
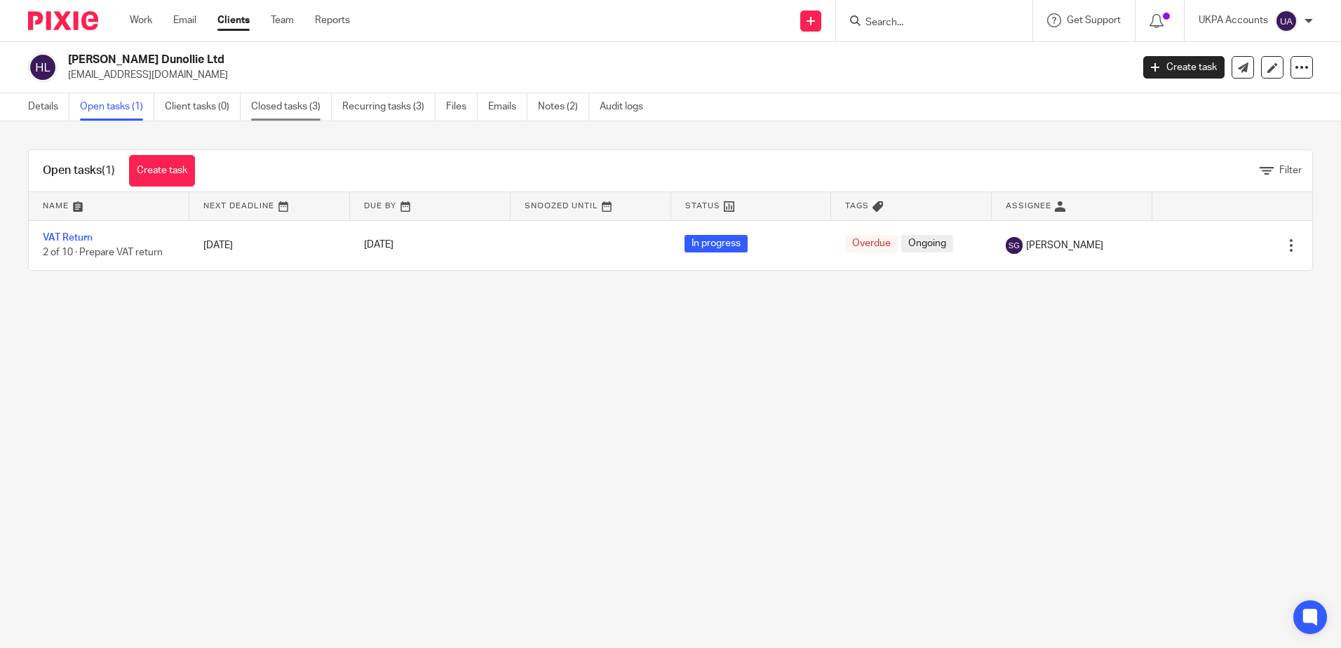
click at [298, 95] on link "Closed tasks (3)" at bounding box center [291, 106] width 81 height 27
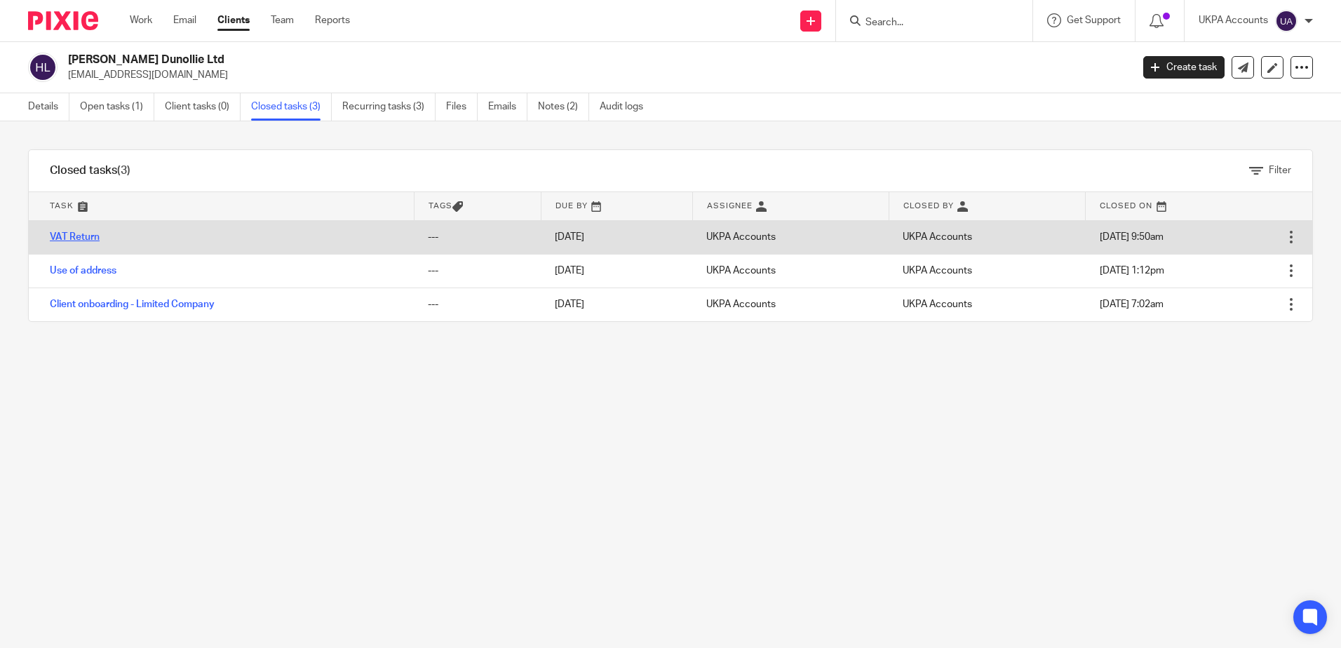
click at [62, 234] on link "VAT Return" at bounding box center [75, 237] width 50 height 10
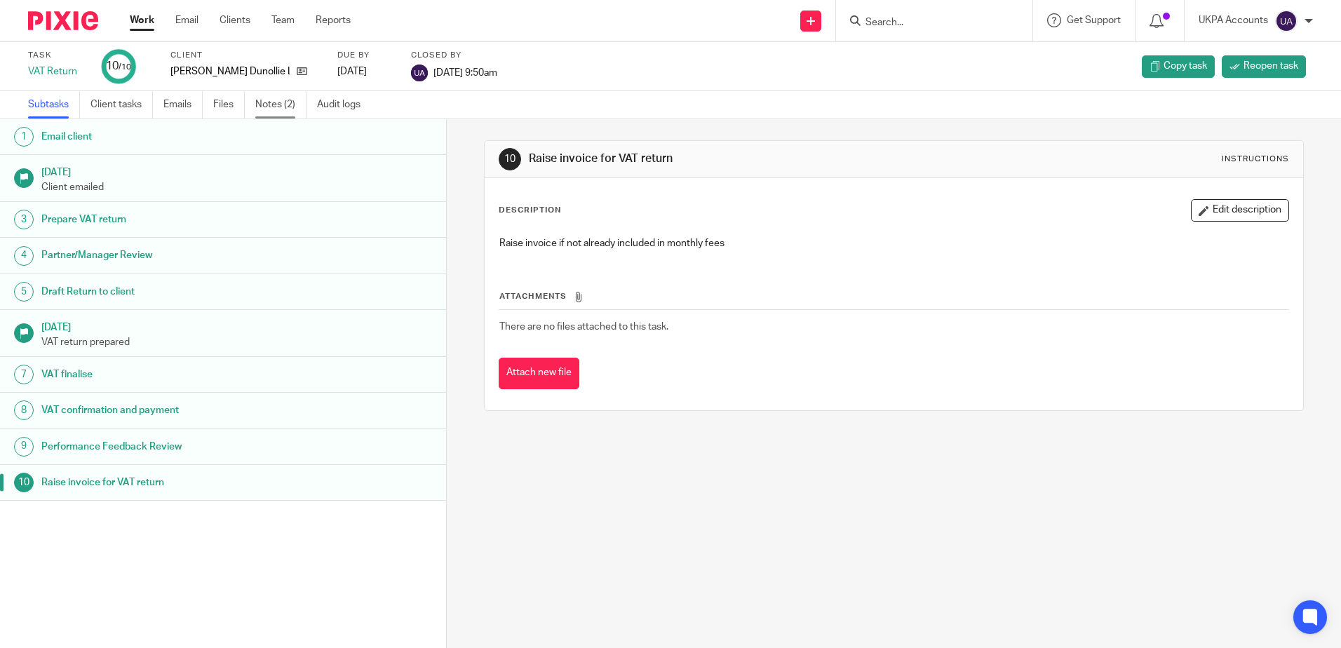
click at [273, 98] on link "Notes (2)" at bounding box center [280, 104] width 51 height 27
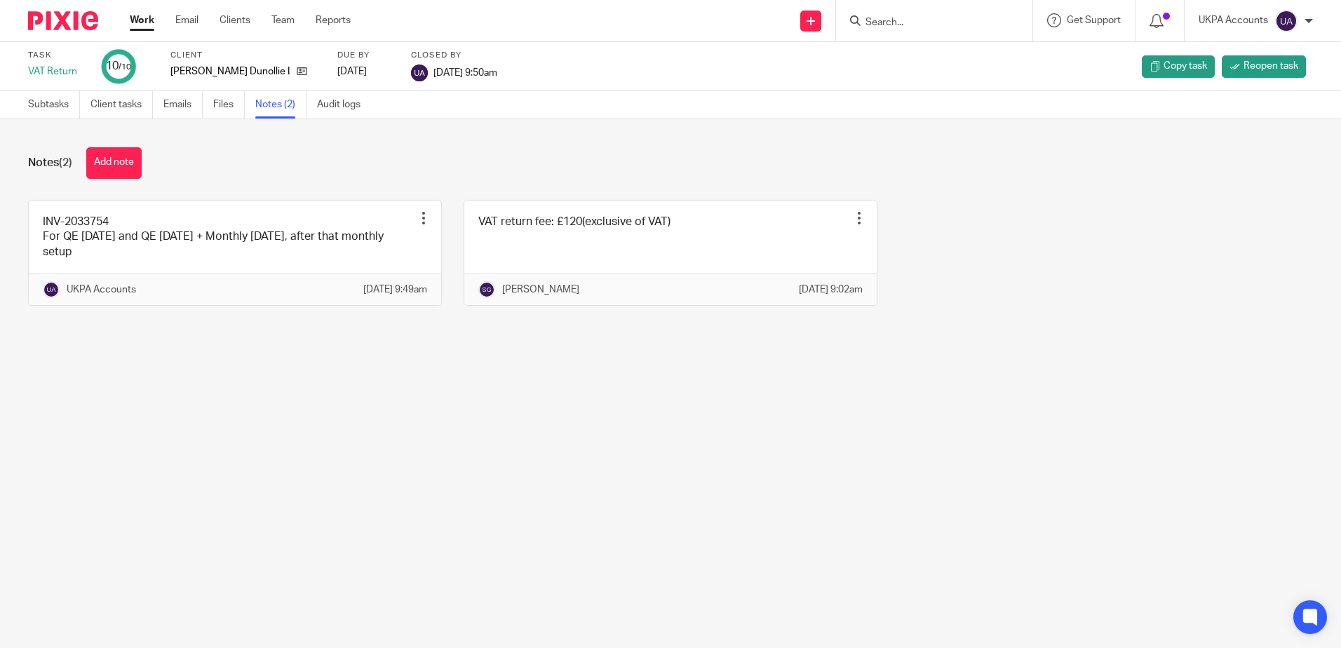
click at [443, 507] on main "Task VAT Return 10 /10 Client [PERSON_NAME] Dunollie Ltd Due by [DATE] Closed b…" at bounding box center [670, 324] width 1341 height 648
click at [976, 464] on main "Task VAT Return 10 /10 Client [PERSON_NAME] Dunollie Ltd Due by [DATE] Closed b…" at bounding box center [670, 324] width 1341 height 648
drag, startPoint x: 305, startPoint y: 495, endPoint x: 229, endPoint y: 184, distance: 320.7
click at [305, 495] on main "Task VAT Return 10 /10 Client [PERSON_NAME] Dunollie Ltd Due by [DATE] Closed b…" at bounding box center [670, 324] width 1341 height 648
click at [297, 72] on icon at bounding box center [302, 71] width 11 height 11
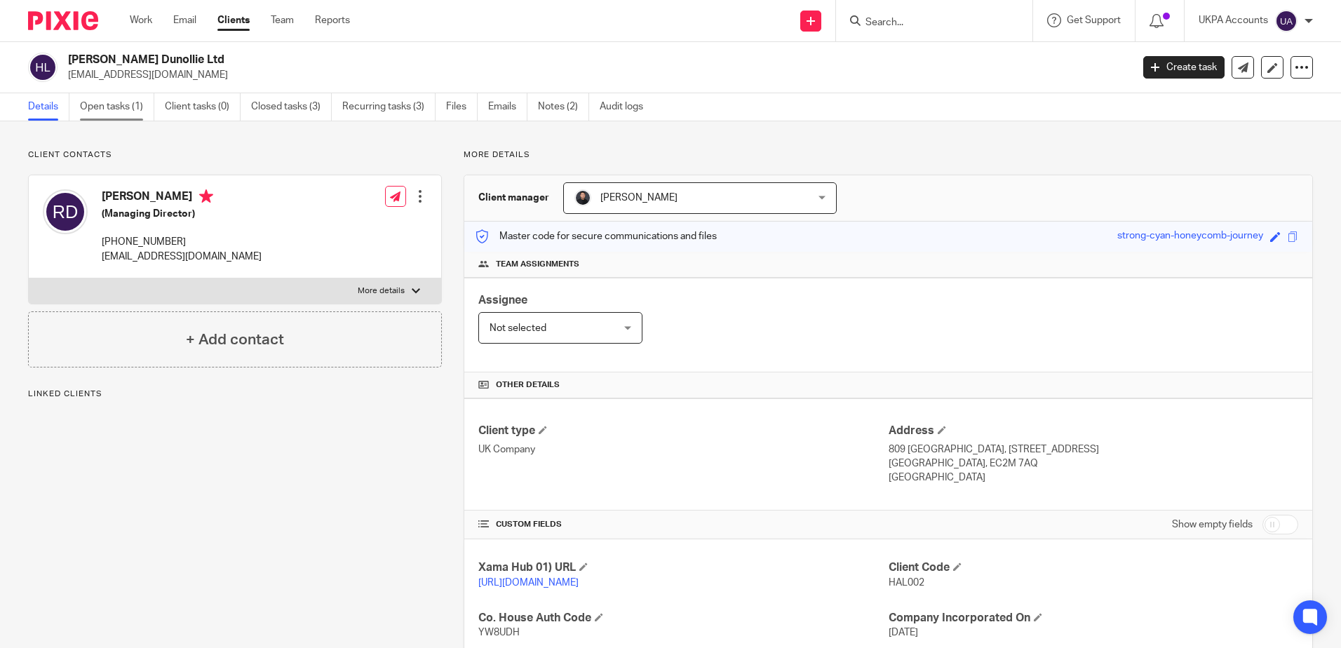
click at [121, 111] on link "Open tasks (1)" at bounding box center [117, 106] width 74 height 27
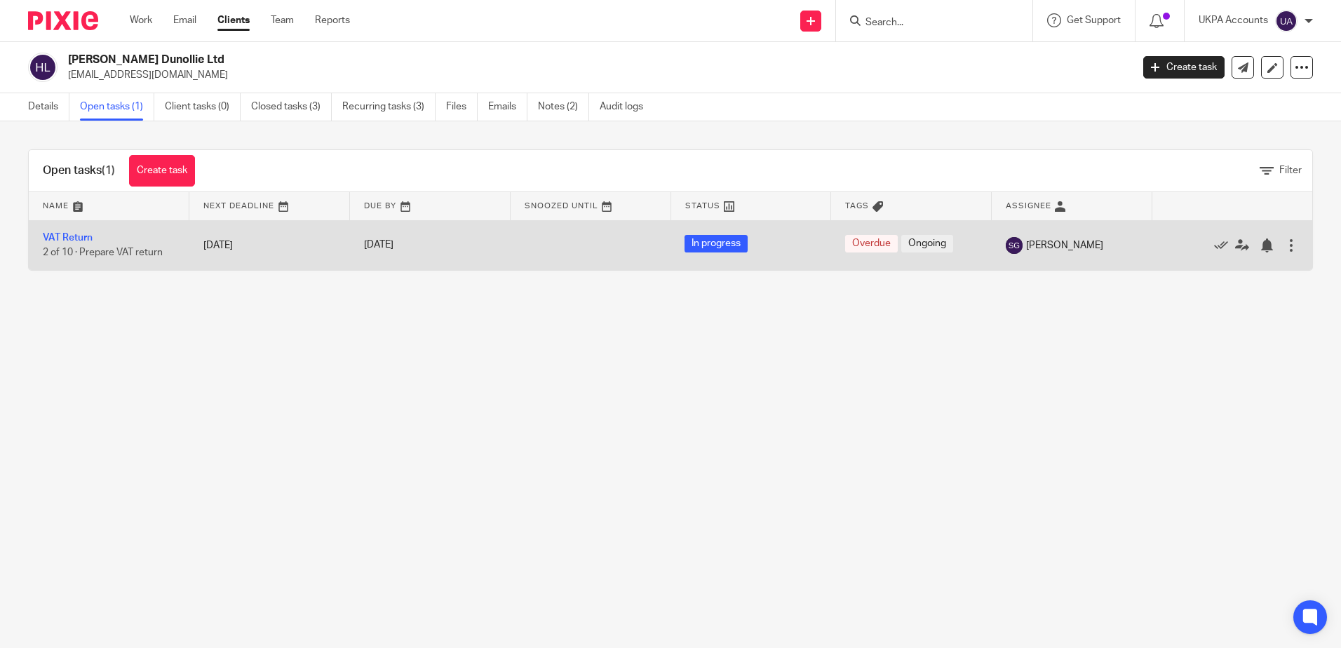
click at [72, 231] on td "VAT Return 2 of 10 · Prepare VAT return" at bounding box center [109, 245] width 161 height 50
click at [72, 235] on link "VAT Return" at bounding box center [68, 238] width 50 height 10
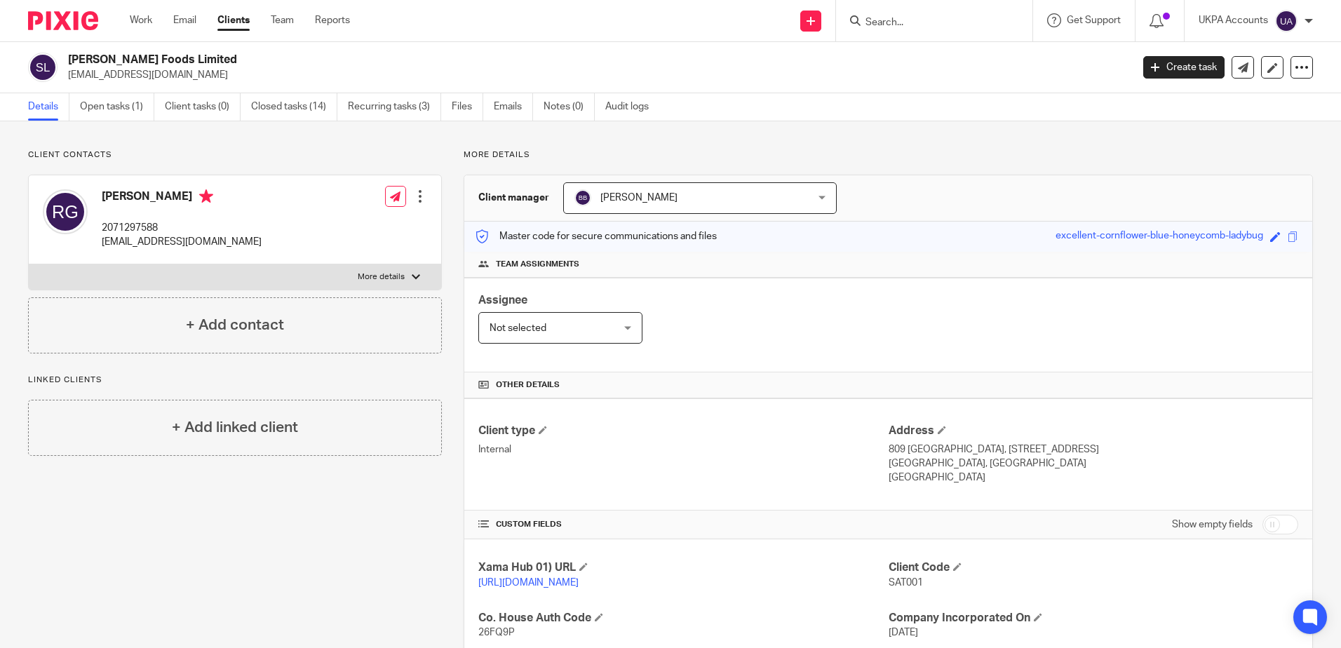
drag, startPoint x: 219, startPoint y: 554, endPoint x: 238, endPoint y: 533, distance: 28.3
click at [219, 553] on div "Client contacts [PERSON_NAME] 2071297588 [EMAIL_ADDRESS][DOMAIN_NAME] Edit cont…" at bounding box center [224, 531] width 436 height 765
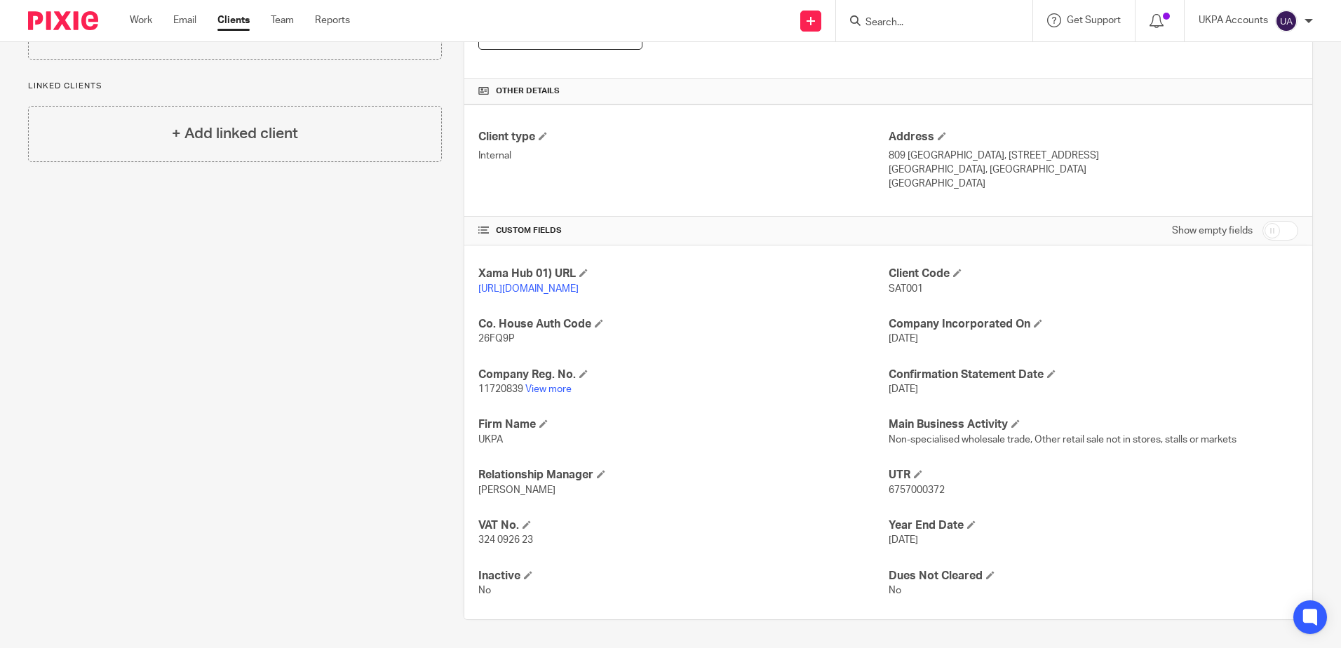
click at [260, 466] on div "Client contacts [PERSON_NAME] 2071297588 [EMAIL_ADDRESS][DOMAIN_NAME] Edit cont…" at bounding box center [224, 238] width 436 height 765
click at [349, 560] on div "Client contacts Raju Gajurel 2071297588 rajugajurel@aol.com Edit contact Create…" at bounding box center [224, 238] width 436 height 765
click at [248, 509] on div "Client contacts Raju Gajurel 2071297588 rajugajurel@aol.com Edit contact Create…" at bounding box center [224, 238] width 436 height 765
click at [218, 433] on div "Client contacts Raju Gajurel 2071297588 rajugajurel@aol.com Edit contact Create…" at bounding box center [224, 238] width 436 height 765
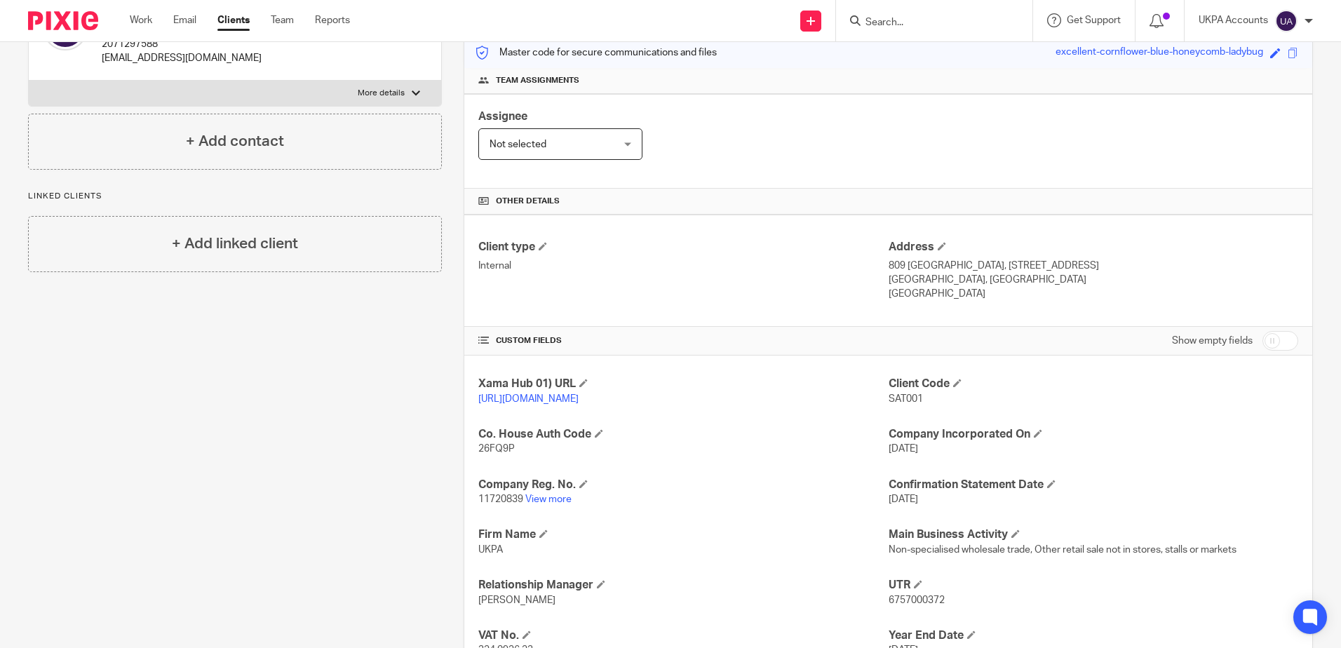
scroll to position [168, 0]
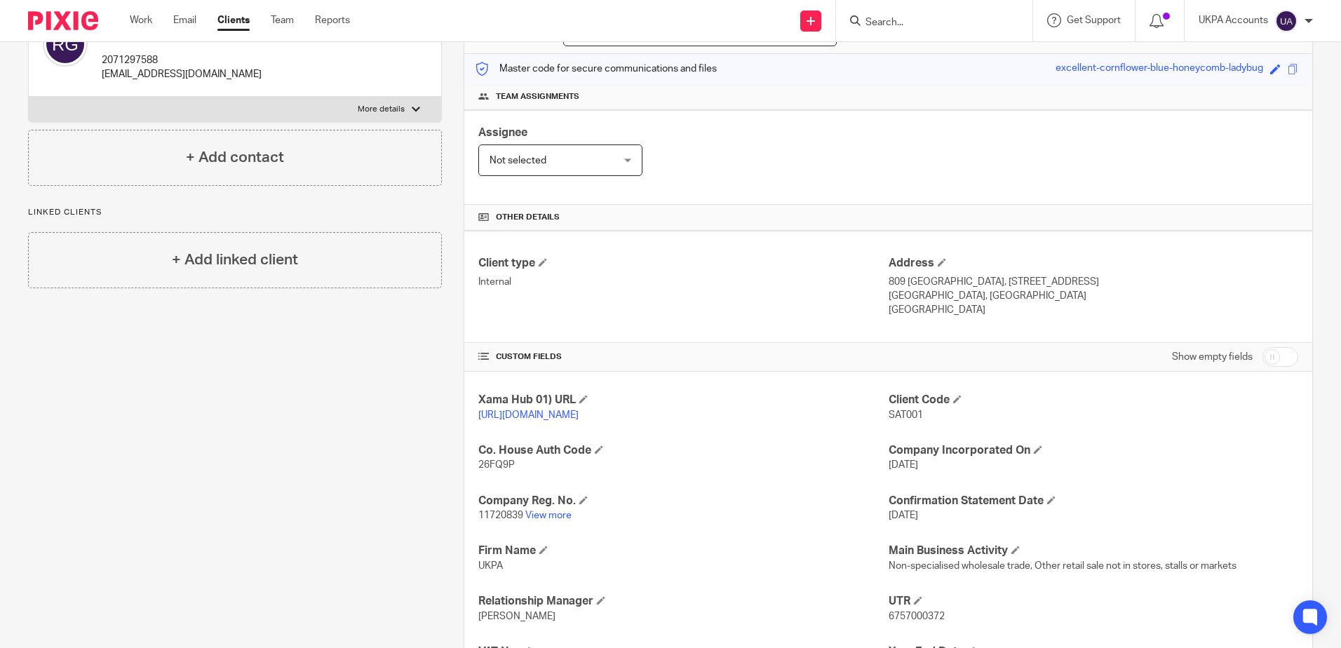
click at [88, 414] on div "Client contacts Raju Gajurel 2071297588 rajugajurel@aol.com Edit contact Create…" at bounding box center [224, 364] width 436 height 765
drag, startPoint x: 405, startPoint y: 386, endPoint x: 415, endPoint y: 382, distance: 10.7
click at [408, 386] on div "Client contacts Raju Gajurel 2071297588 rajugajurel@aol.com Edit contact Create…" at bounding box center [224, 364] width 436 height 765
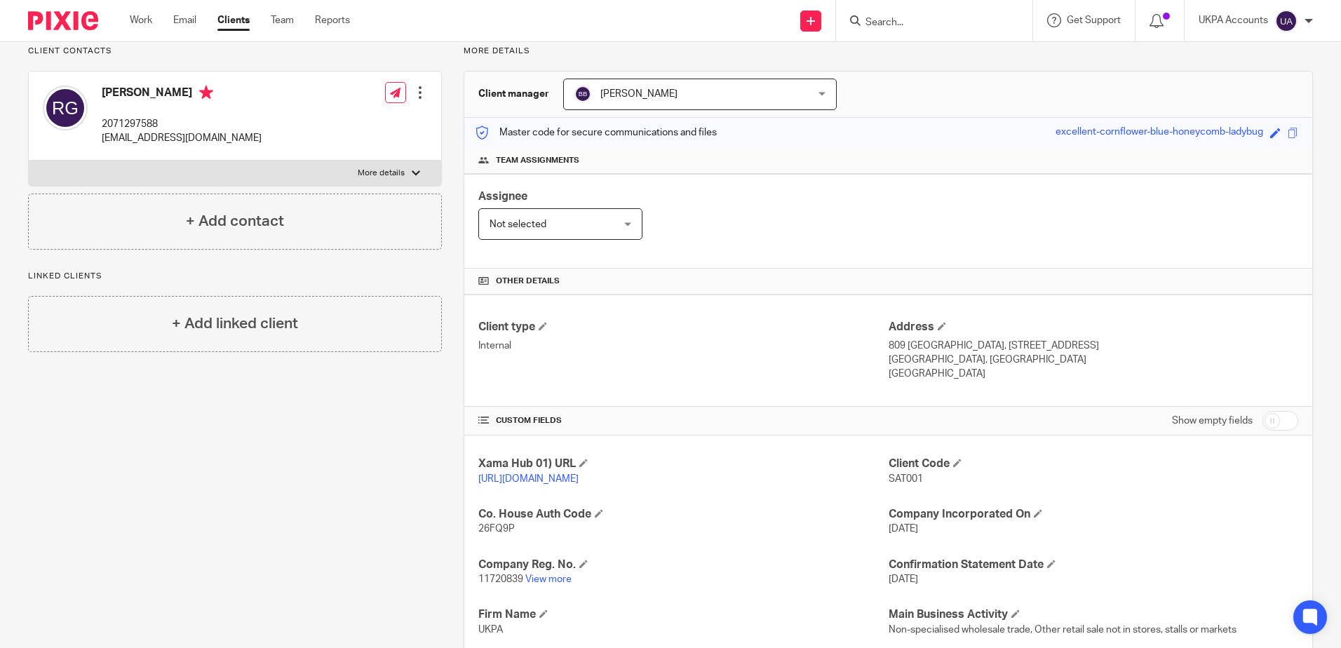
scroll to position [0, 0]
